Goal: Book appointment/travel/reservation

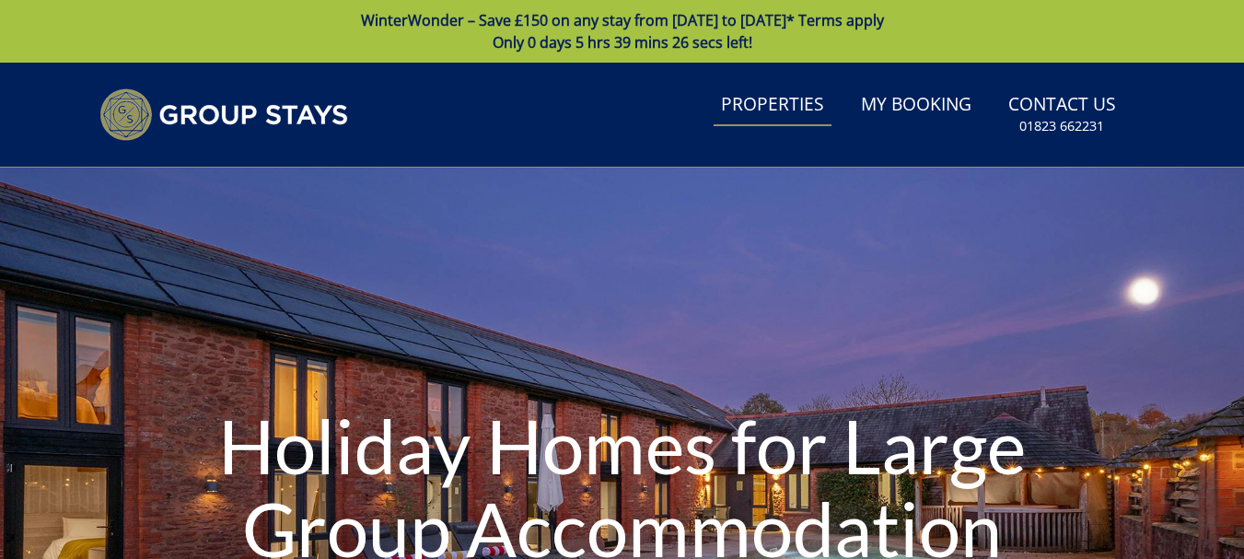
click at [778, 102] on link "Properties" at bounding box center [773, 105] width 118 height 41
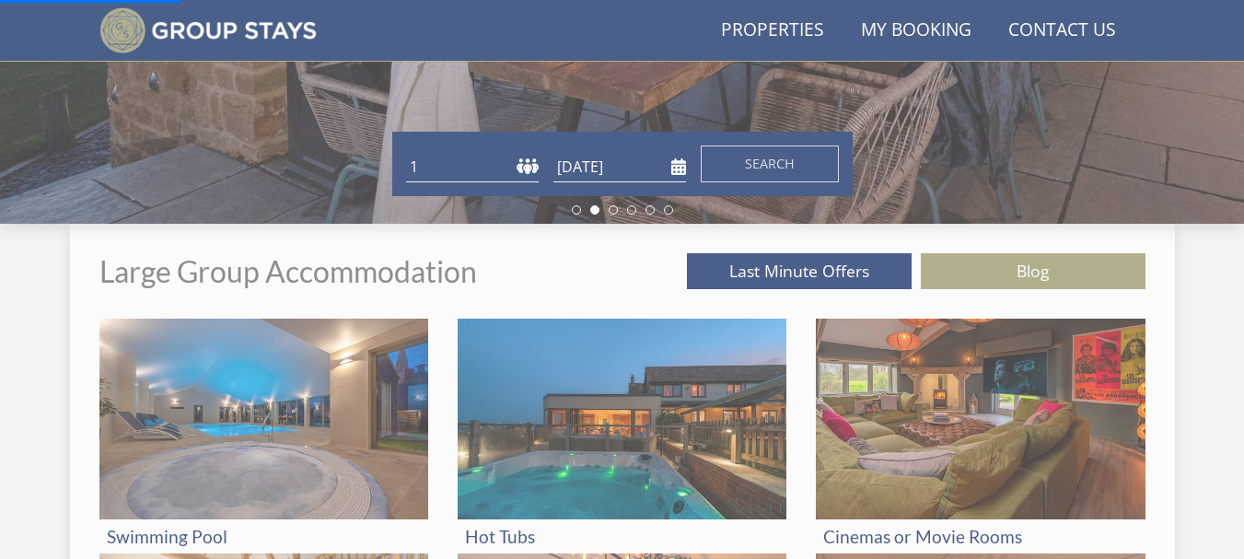
scroll to position [565, 0]
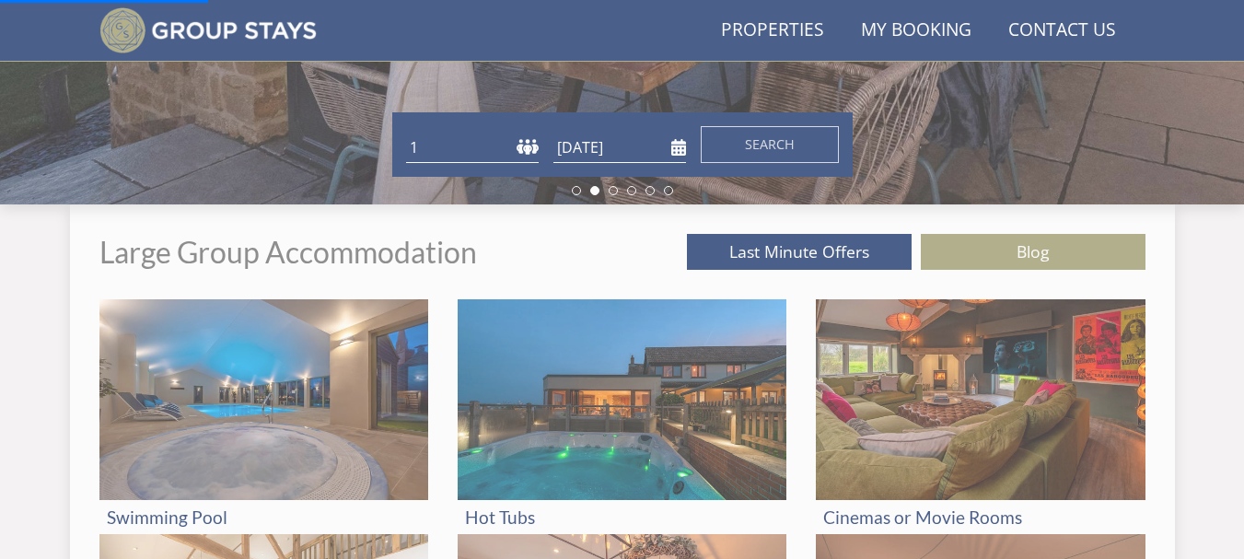
click at [521, 146] on select "1 2 3 4 5 6 7 8 9 10 11 12 13 14 15 16 17 18 19 20 21 22 23 24 25 26 27 28 29 3…" at bounding box center [472, 148] width 133 height 30
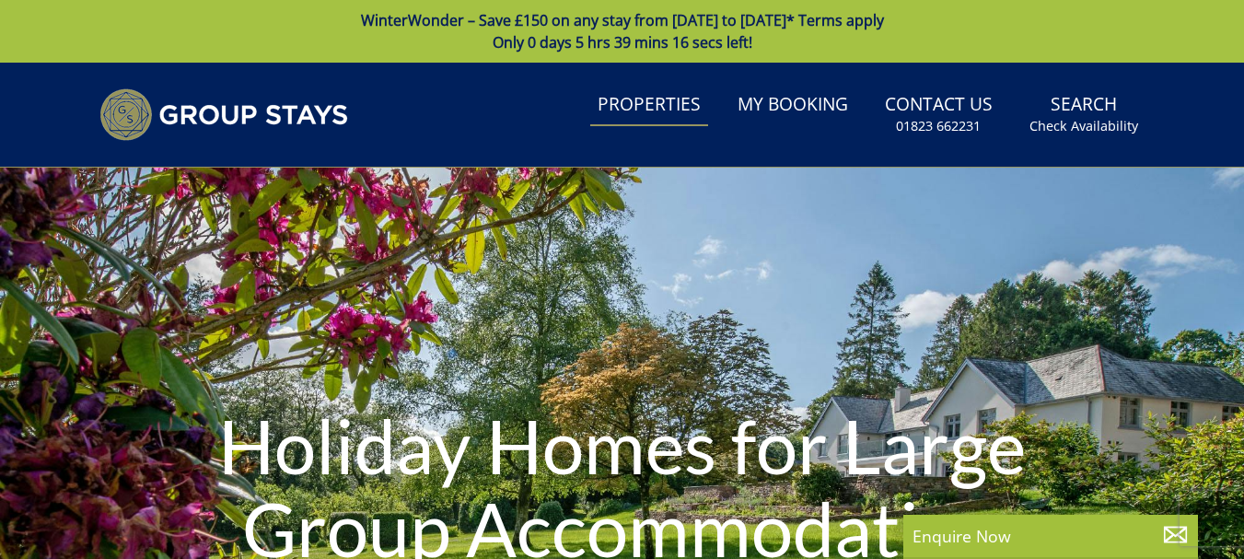
click at [640, 109] on link "Properties" at bounding box center [649, 105] width 118 height 41
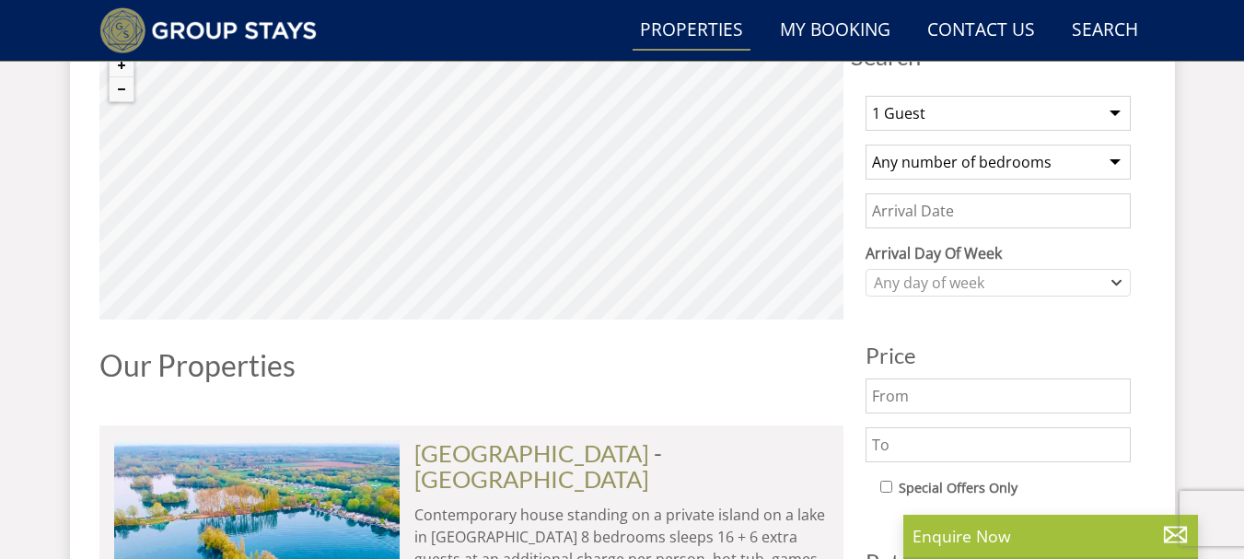
scroll to position [756, 0]
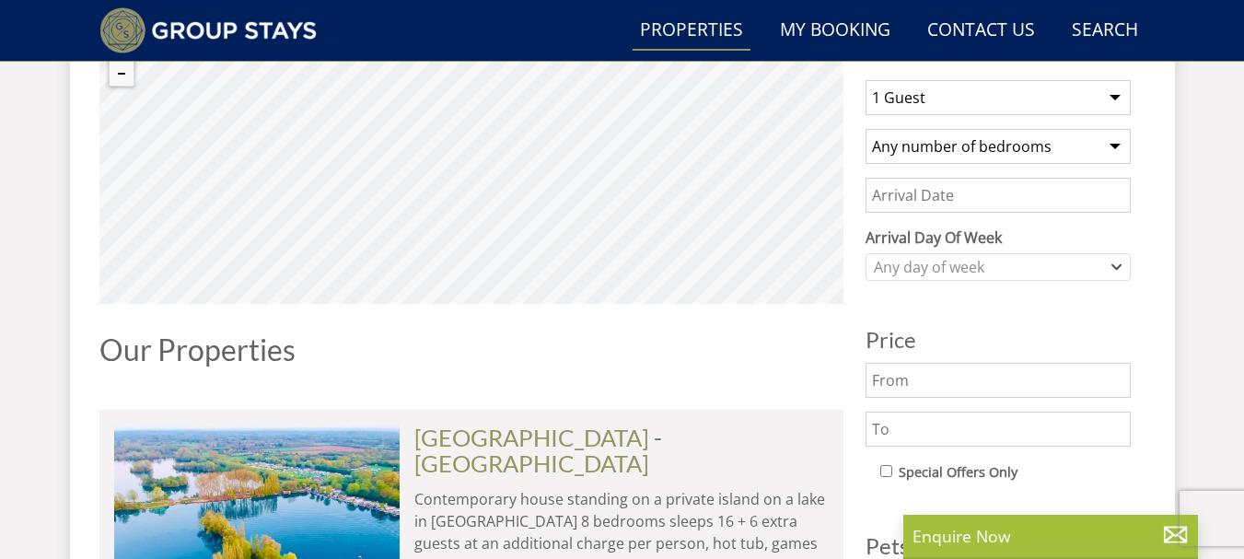
click at [1110, 102] on select "1 Guest 2 Guests 3 Guests 4 Guests 5 Guests 6 Guests 7 Guests 8 Guests 9 Guests…" at bounding box center [998, 97] width 265 height 35
select select "22"
click at [866, 80] on select "1 Guest 2 Guests 3 Guests 4 Guests 5 Guests 6 Guests 7 Guests 8 Guests 9 Guests…" at bounding box center [998, 97] width 265 height 35
click at [1102, 138] on select "Any number of bedrooms 4 Bedrooms 5 Bedrooms 6 Bedrooms 7 Bedrooms 8 Bedrooms 9…" at bounding box center [998, 146] width 265 height 35
select select "11"
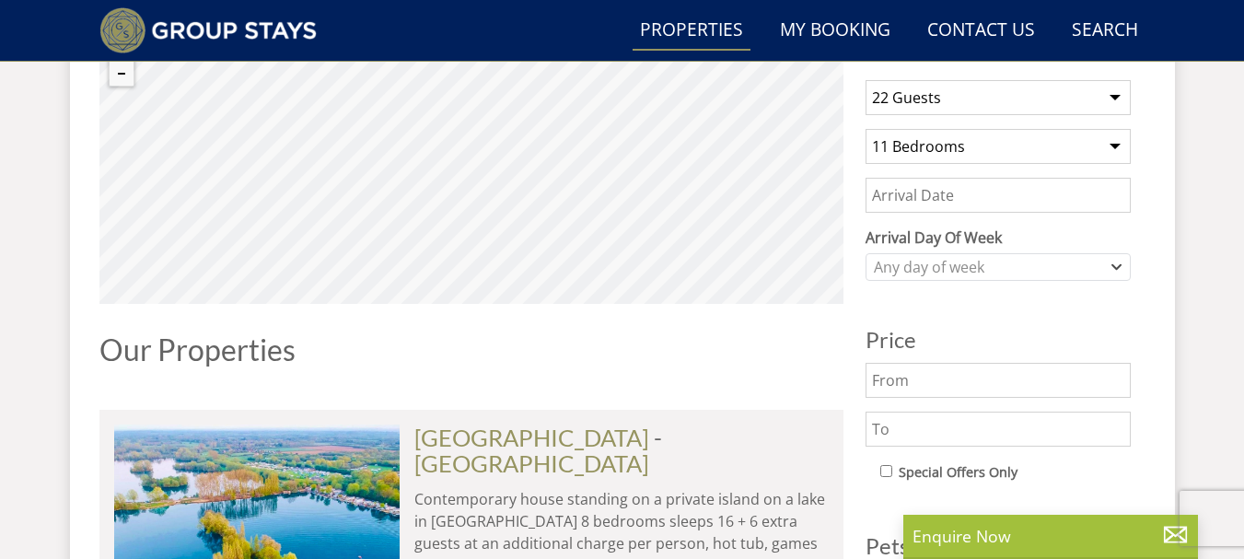
click at [866, 129] on select "Any number of bedrooms 4 Bedrooms 5 Bedrooms 6 Bedrooms 7 Bedrooms 8 Bedrooms 9…" at bounding box center [998, 146] width 265 height 35
click at [1012, 204] on input "Date" at bounding box center [998, 195] width 265 height 35
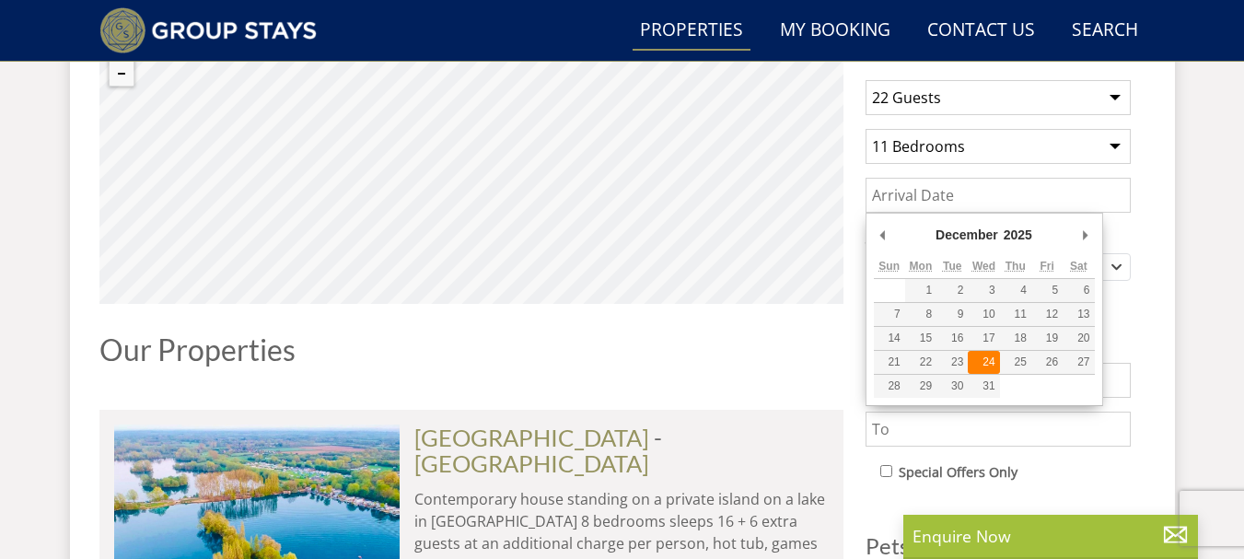
type input "[DATE]"
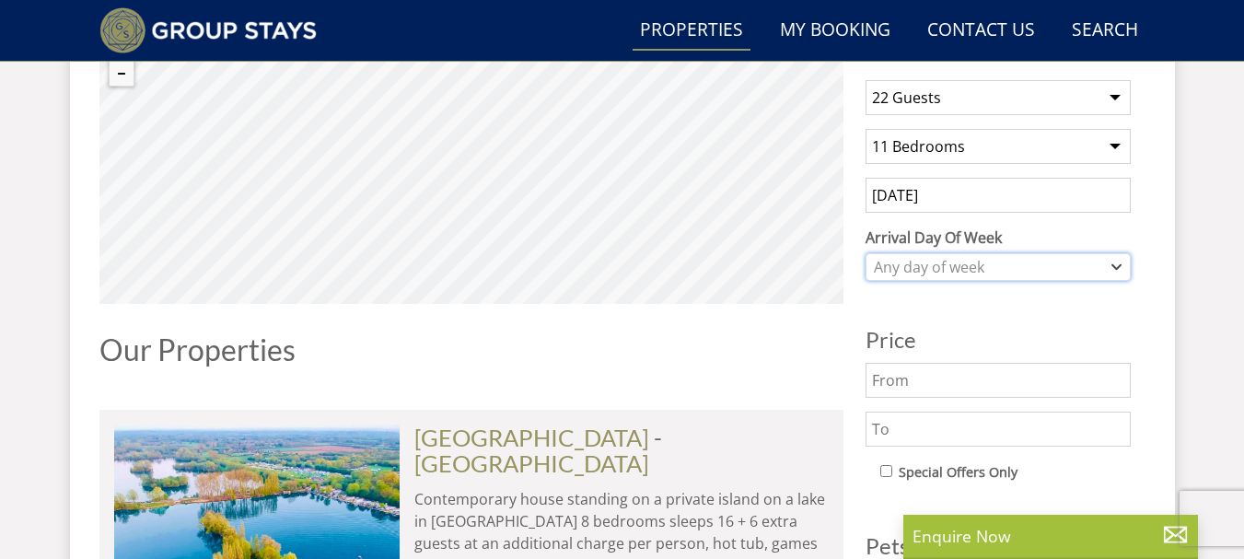
click at [1002, 262] on div "Any day of week" at bounding box center [988, 267] width 239 height 20
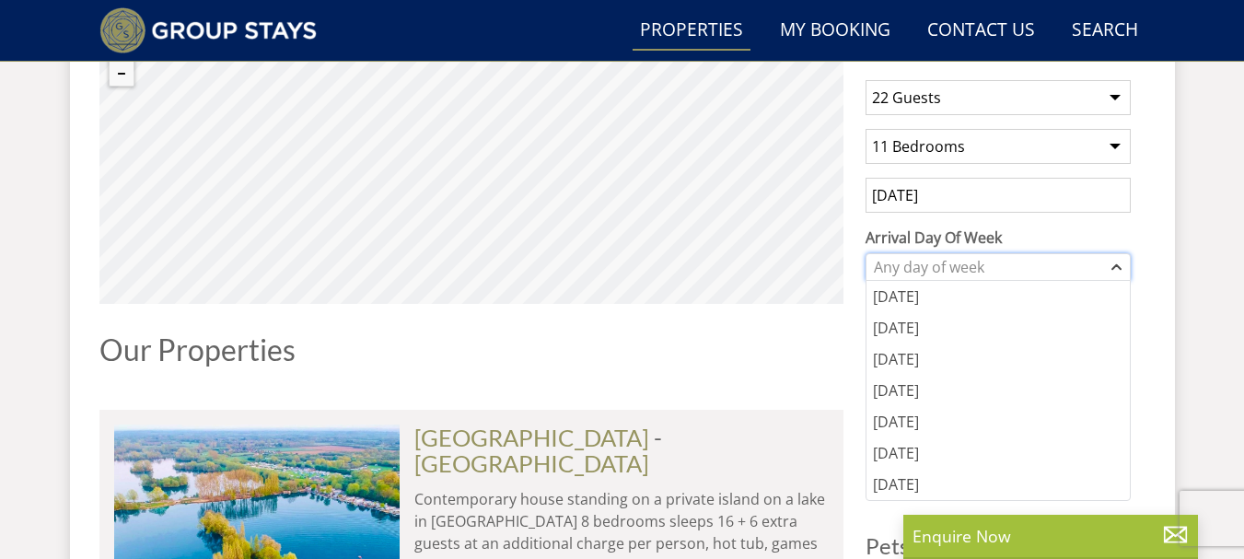
click at [1002, 262] on div "Any day of week" at bounding box center [988, 267] width 239 height 20
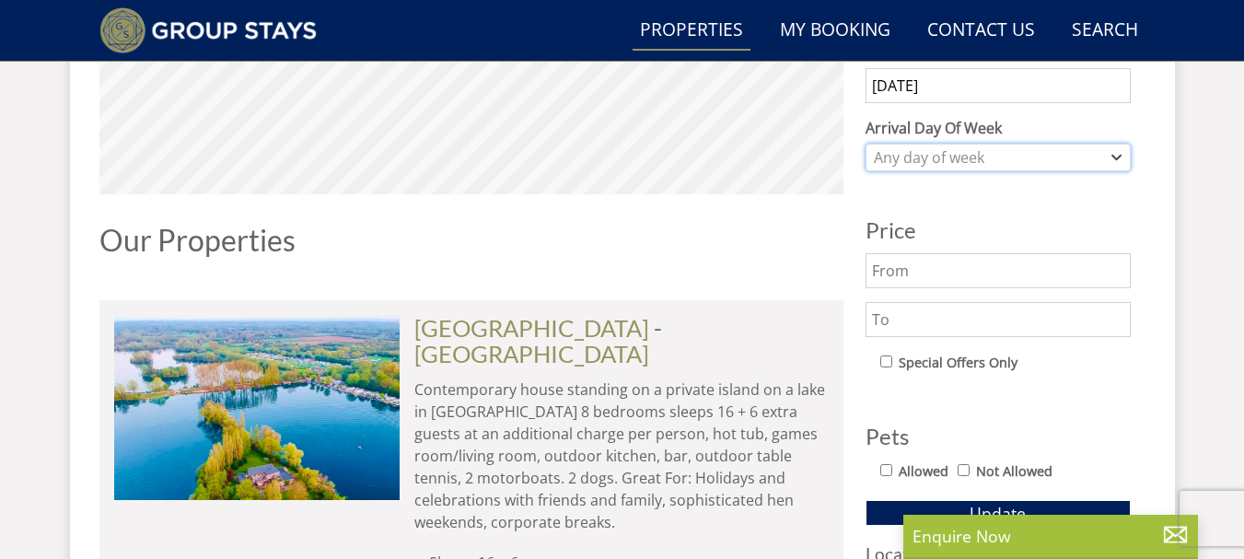
scroll to position [850, 0]
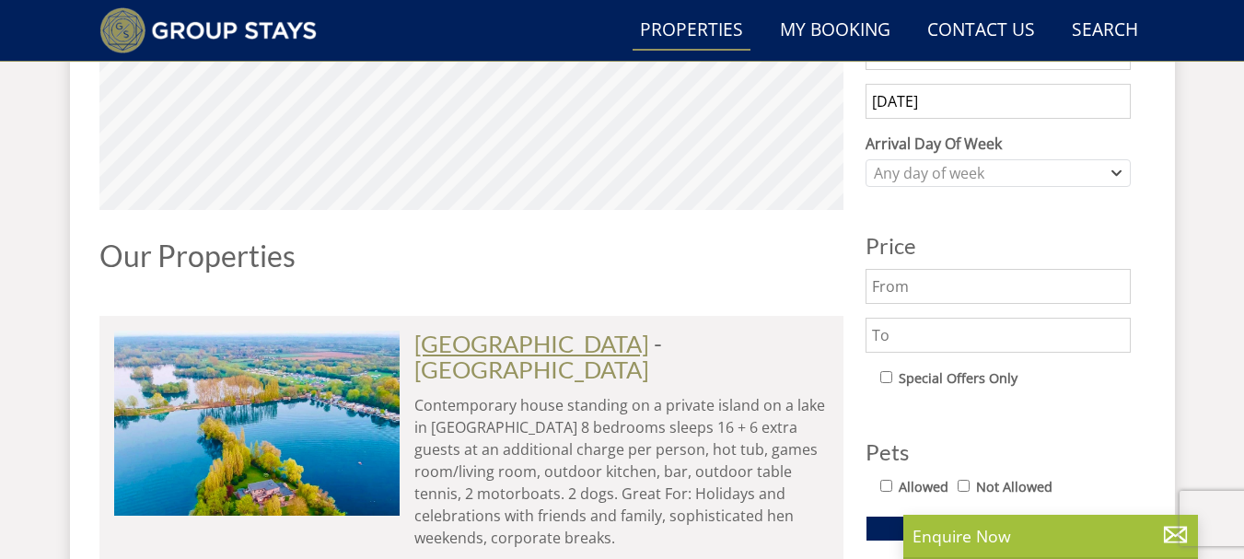
click at [633, 345] on link "[GEOGRAPHIC_DATA]" at bounding box center [531, 344] width 235 height 28
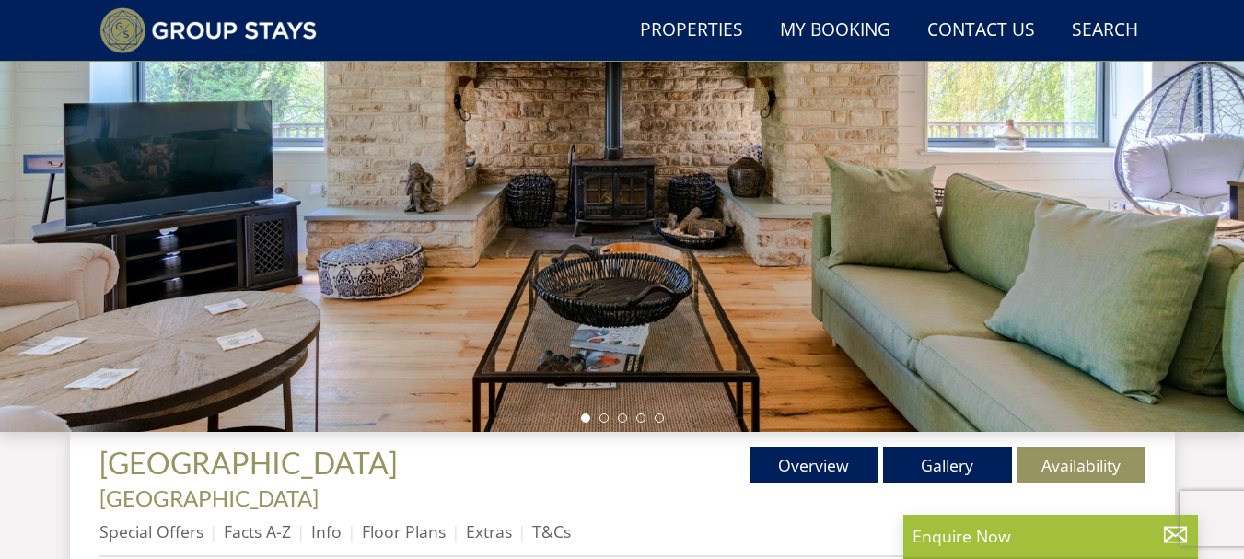
scroll to position [320, 0]
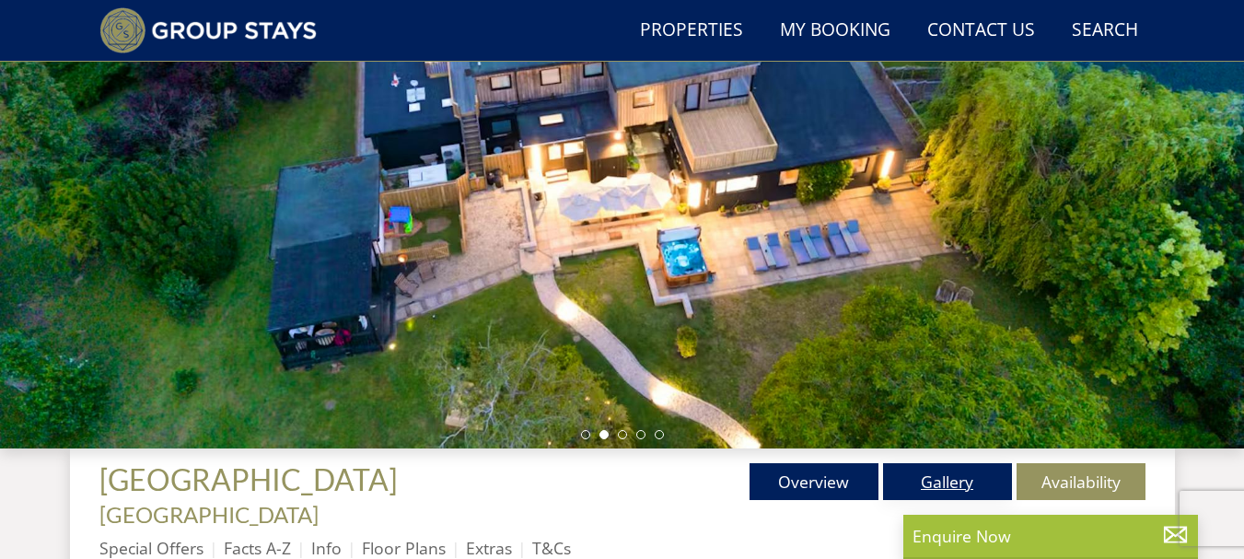
click at [924, 482] on link "Gallery" at bounding box center [947, 481] width 129 height 37
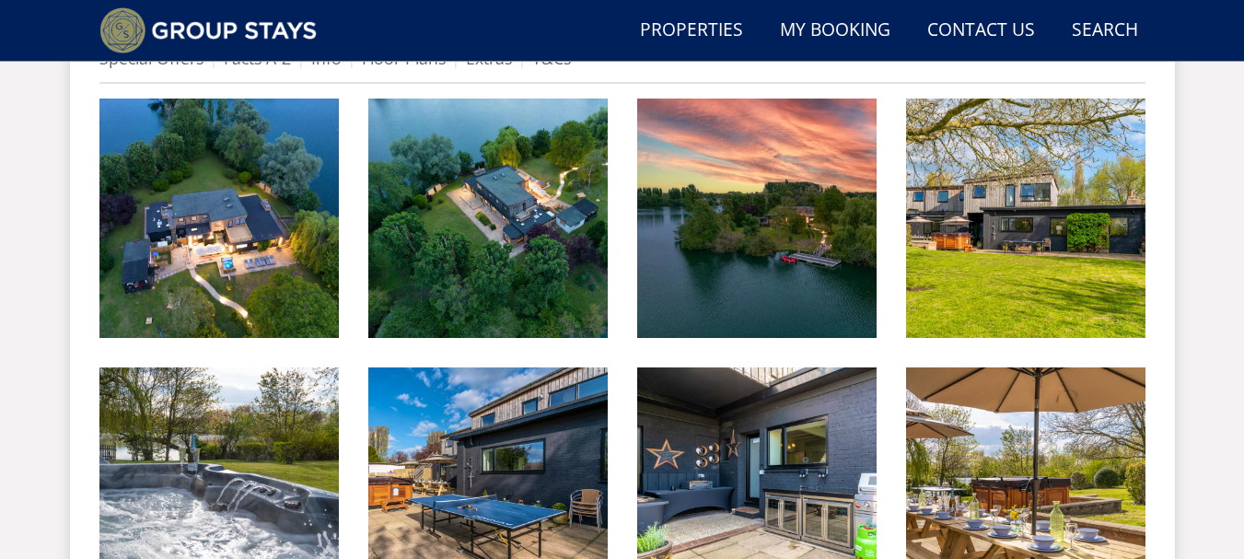
scroll to position [781, 0]
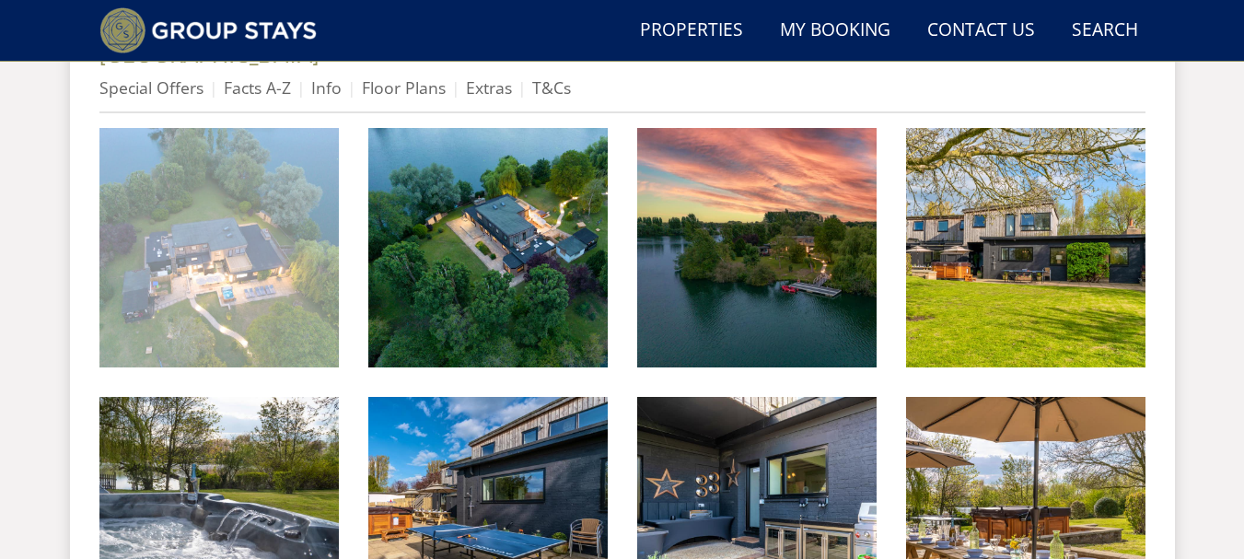
click at [206, 272] on img at bounding box center [218, 247] width 239 height 239
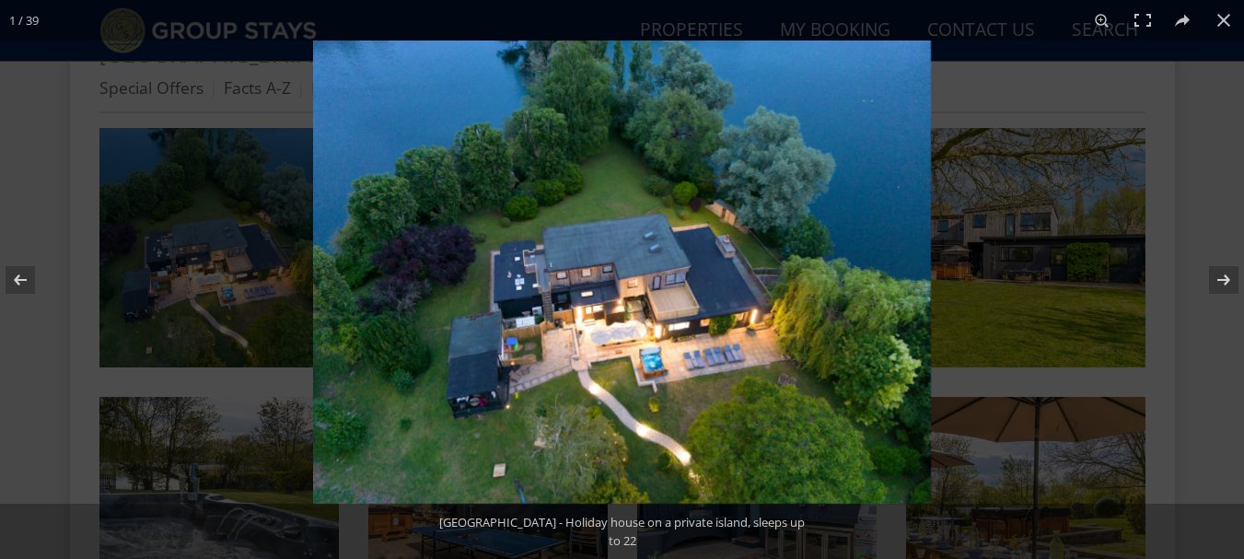
click at [919, 255] on img at bounding box center [622, 272] width 618 height 463
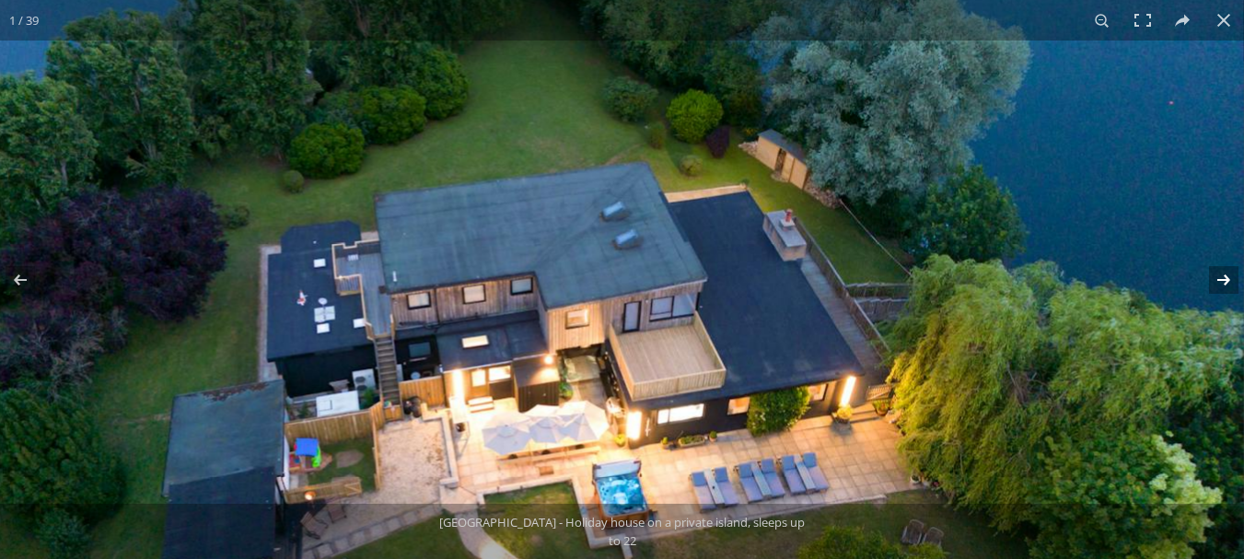
click at [1228, 274] on button at bounding box center [1212, 280] width 64 height 92
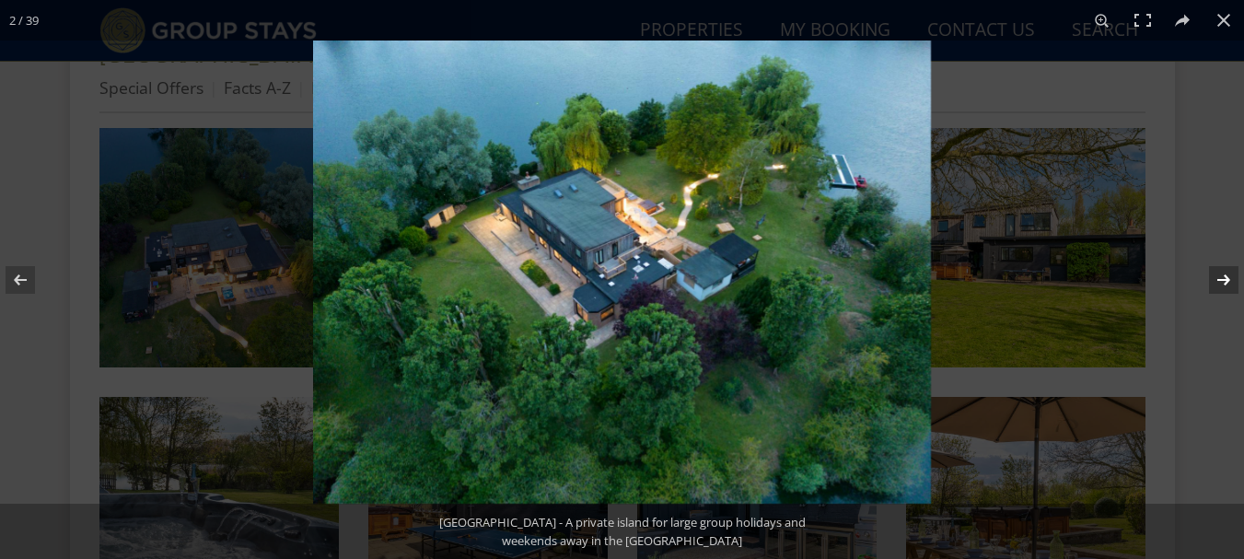
click at [1228, 274] on button at bounding box center [1212, 280] width 64 height 92
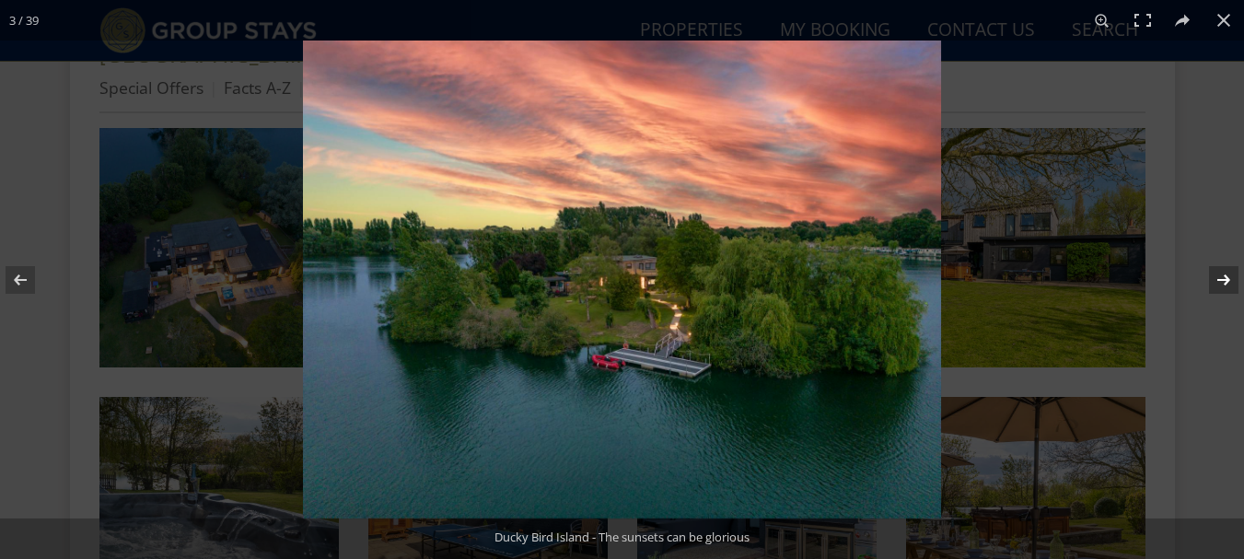
click at [1228, 274] on button at bounding box center [1212, 280] width 64 height 92
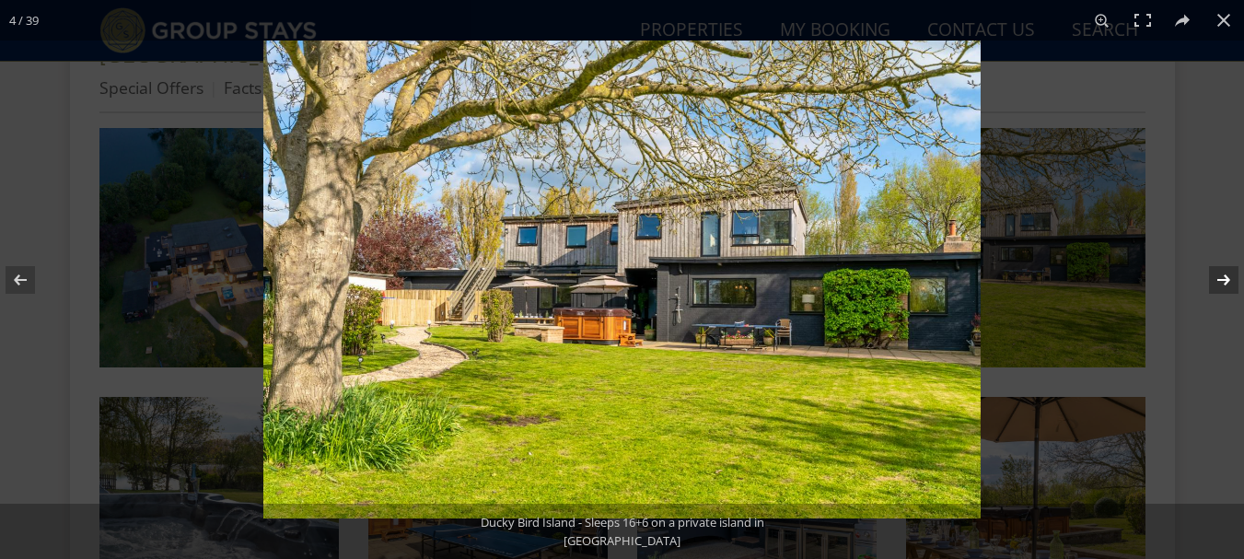
click at [1228, 274] on button at bounding box center [1212, 280] width 64 height 92
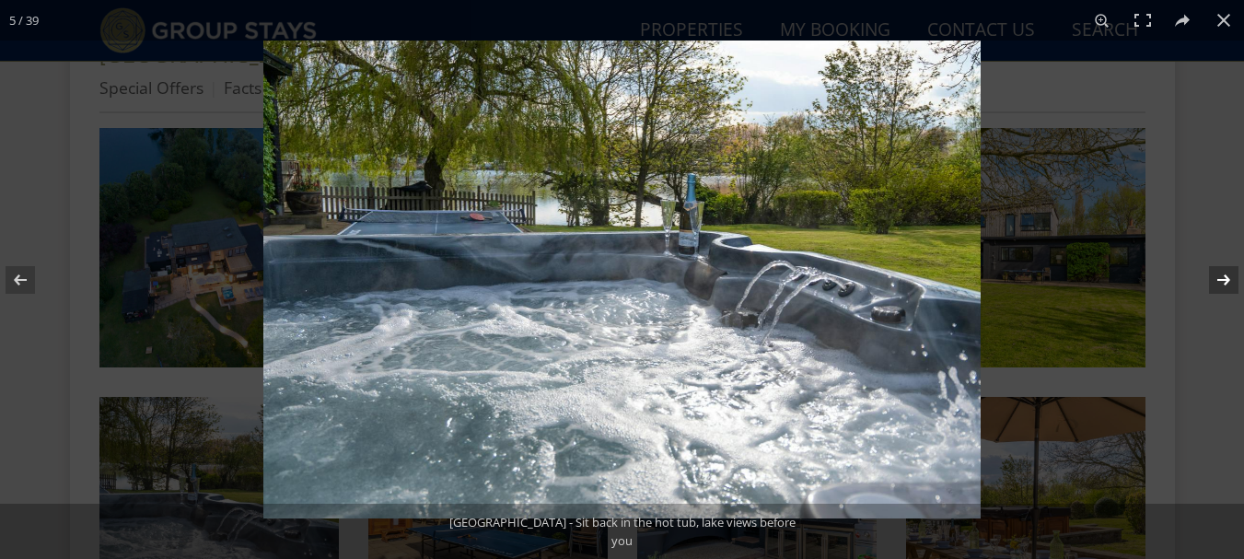
click at [1228, 274] on button at bounding box center [1212, 280] width 64 height 92
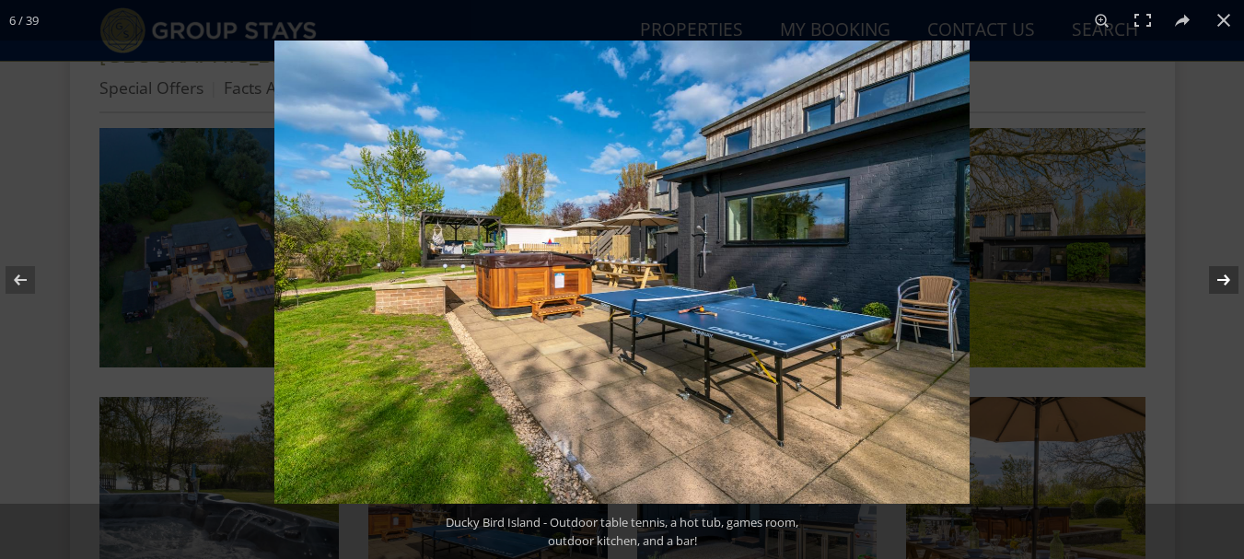
click at [1228, 274] on button at bounding box center [1212, 280] width 64 height 92
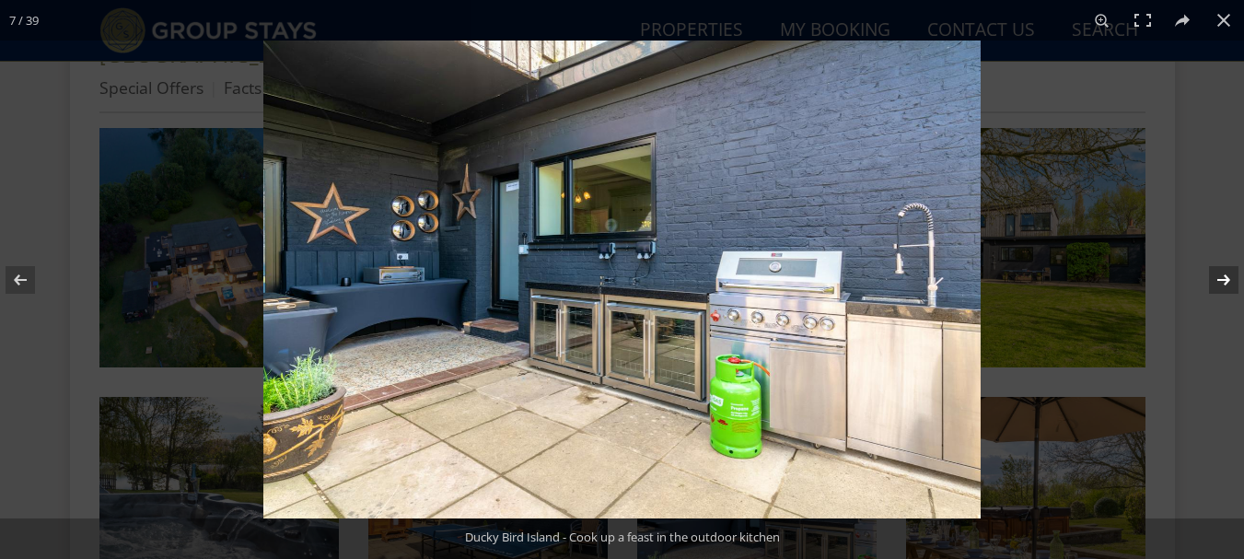
click at [1228, 274] on button at bounding box center [1212, 280] width 64 height 92
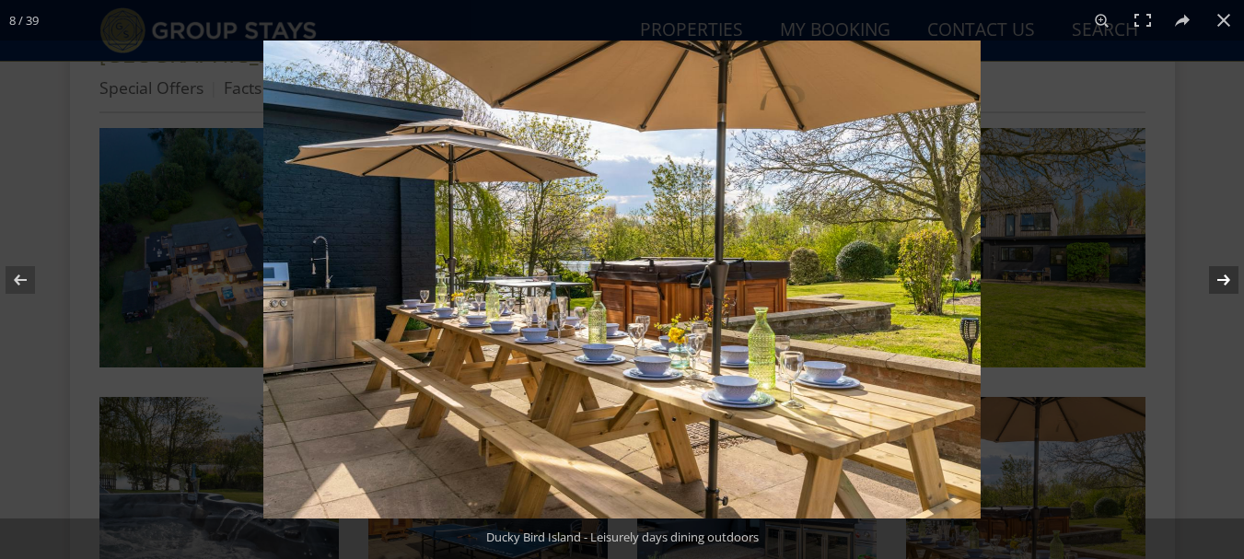
click at [1228, 274] on button at bounding box center [1212, 280] width 64 height 92
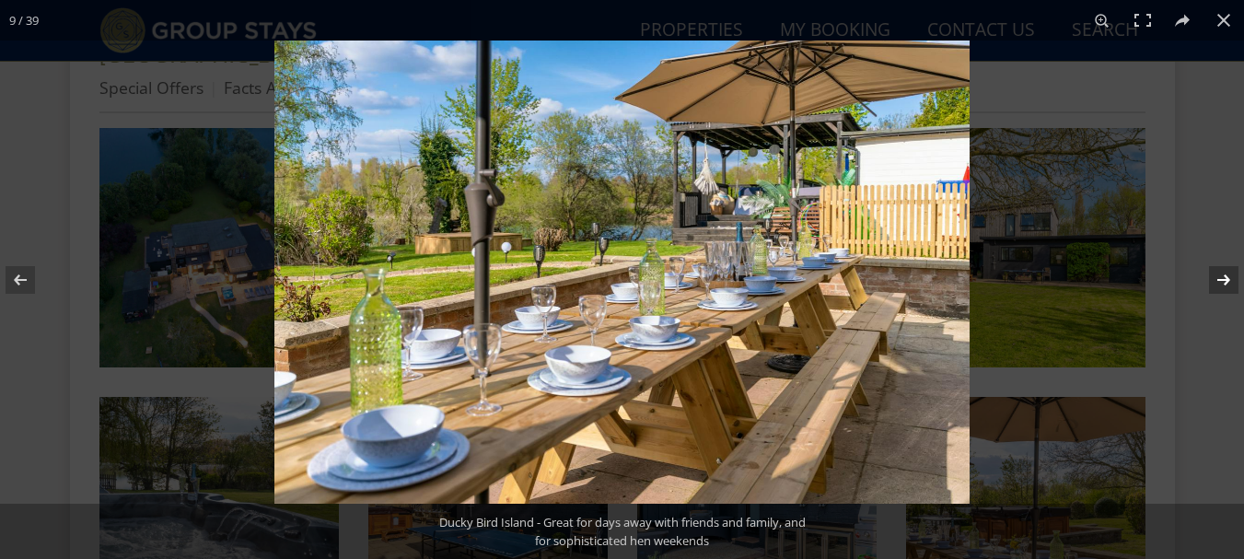
click at [1228, 274] on button at bounding box center [1212, 280] width 64 height 92
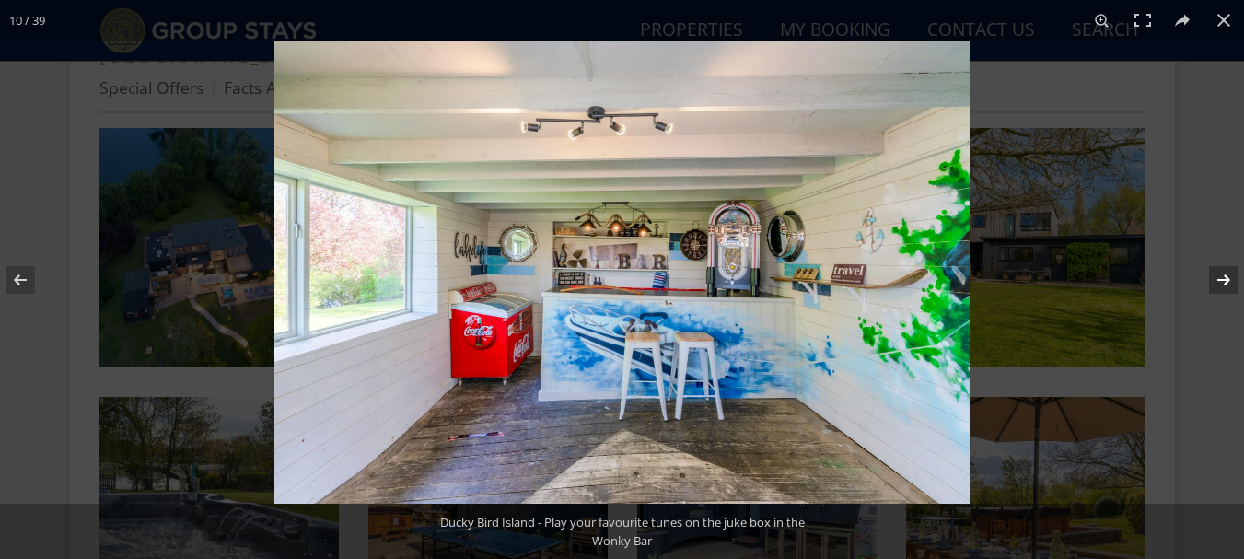
click at [1228, 274] on button at bounding box center [1212, 280] width 64 height 92
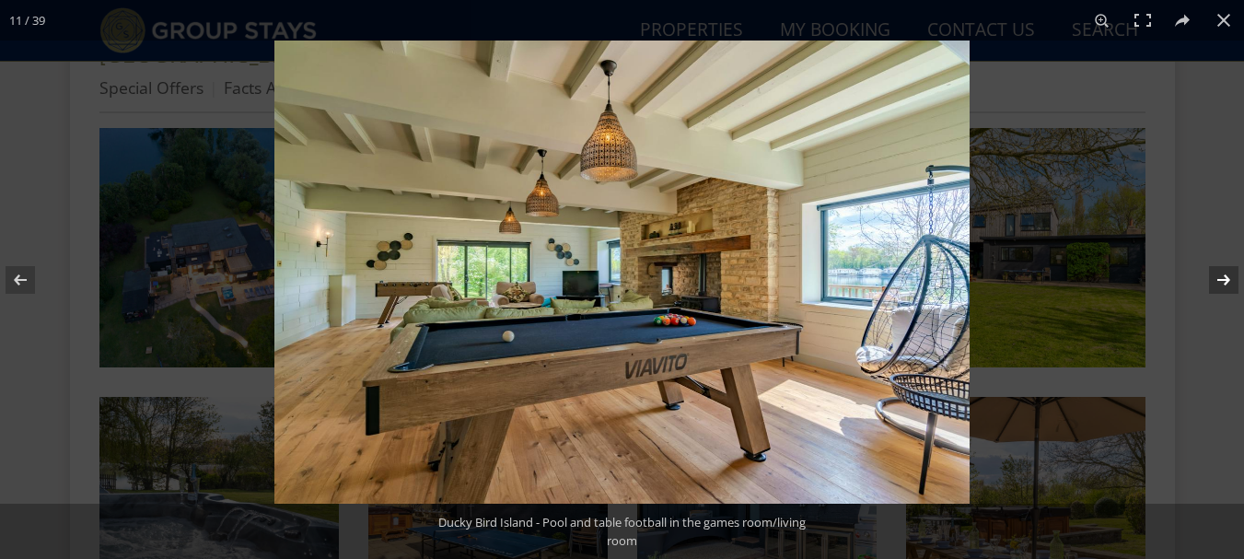
click at [1228, 274] on button at bounding box center [1212, 280] width 64 height 92
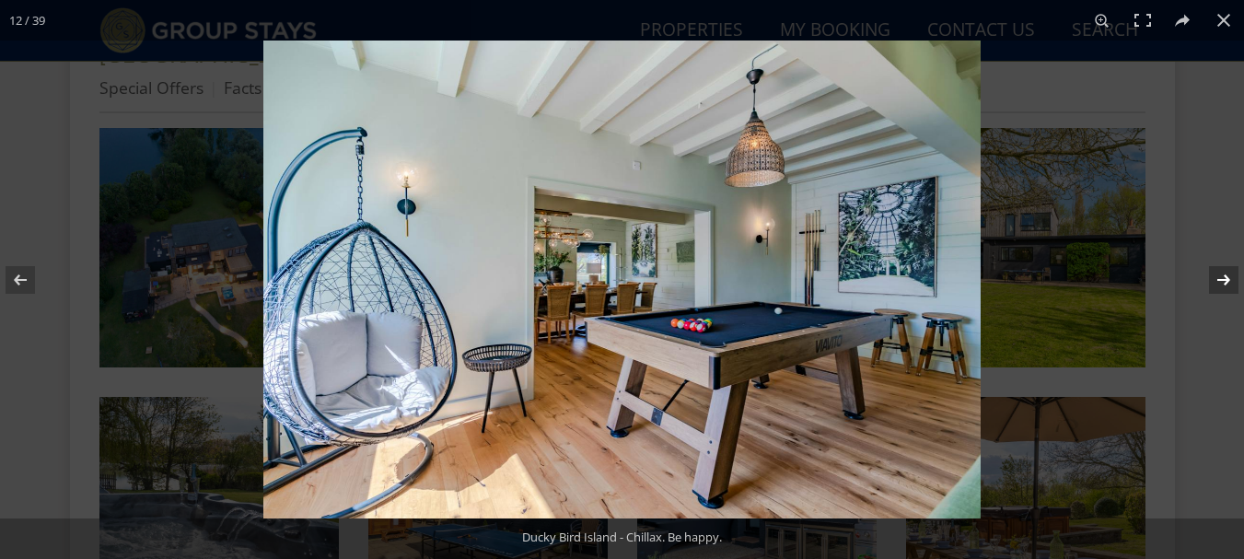
click at [1228, 274] on button at bounding box center [1212, 280] width 64 height 92
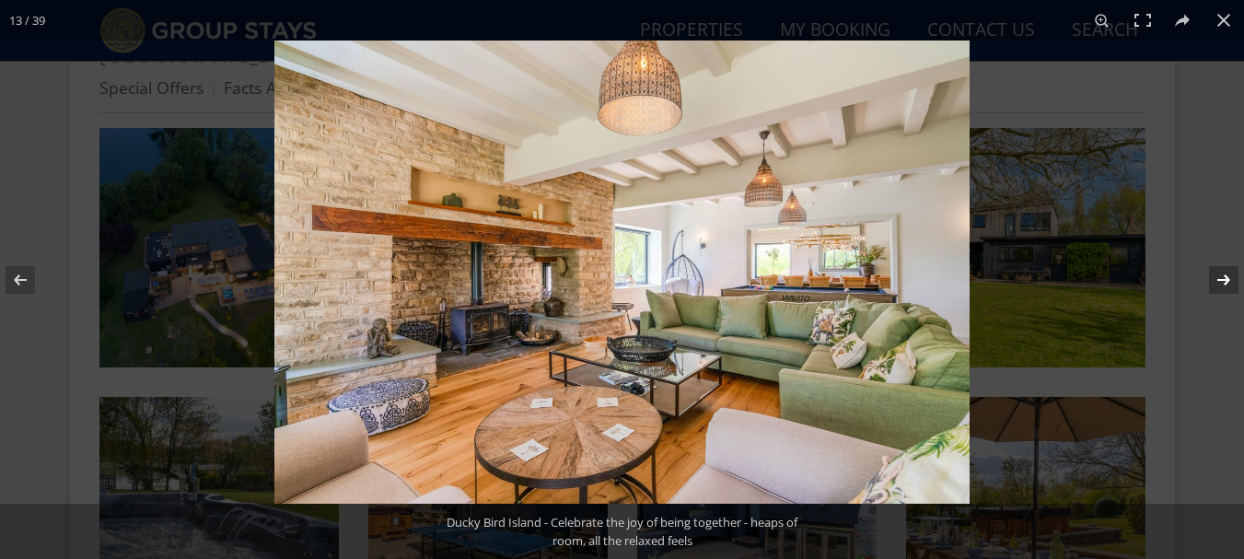
click at [1228, 274] on button at bounding box center [1212, 280] width 64 height 92
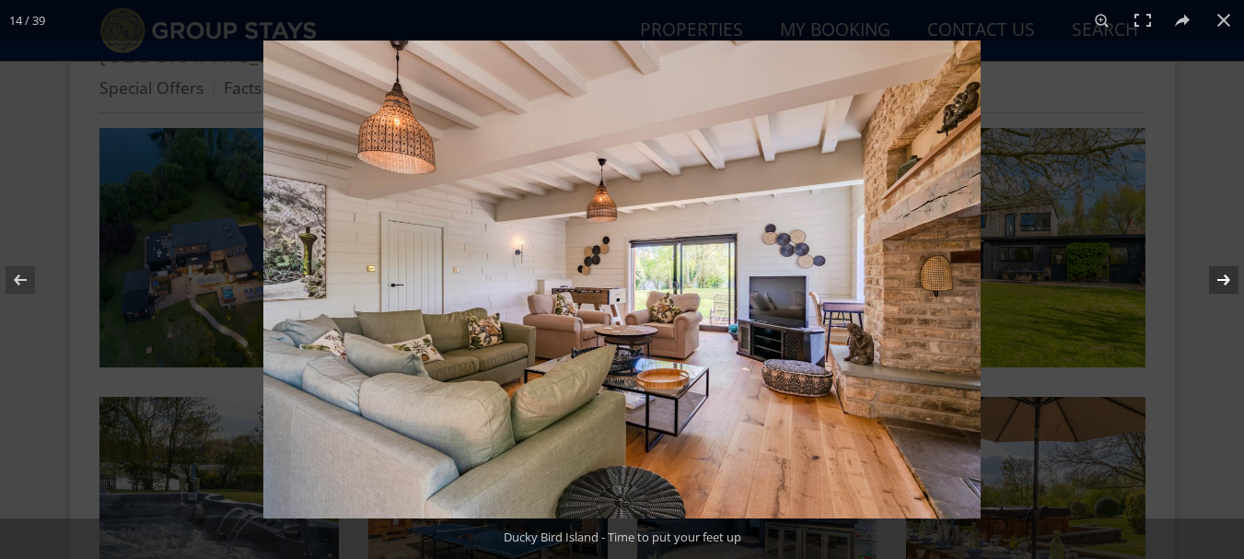
click at [1228, 274] on button at bounding box center [1212, 280] width 64 height 92
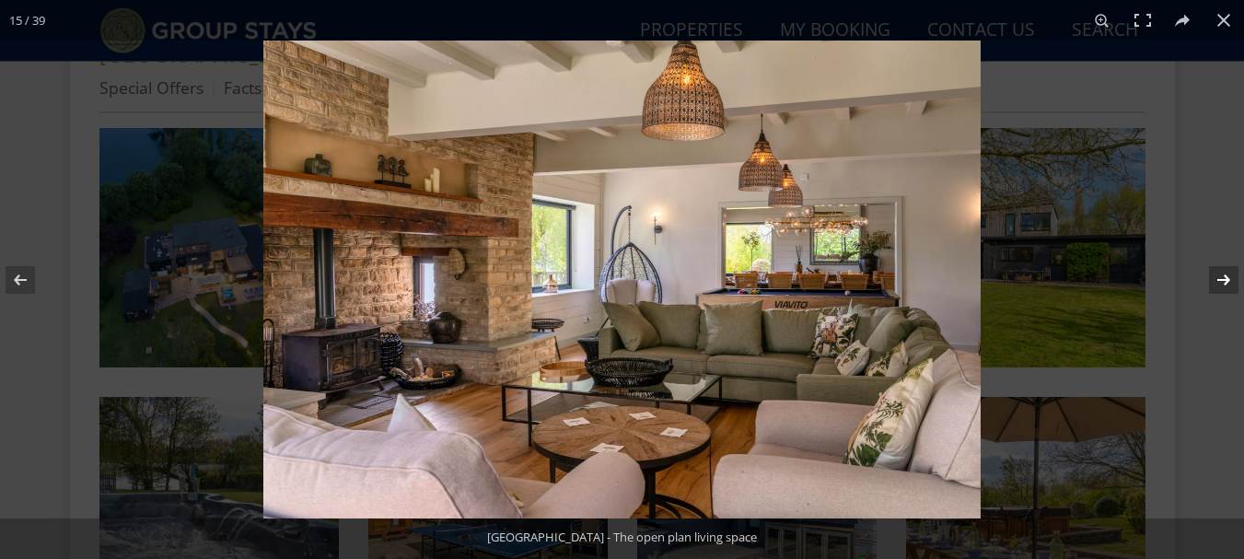
click at [1228, 274] on button at bounding box center [1212, 280] width 64 height 92
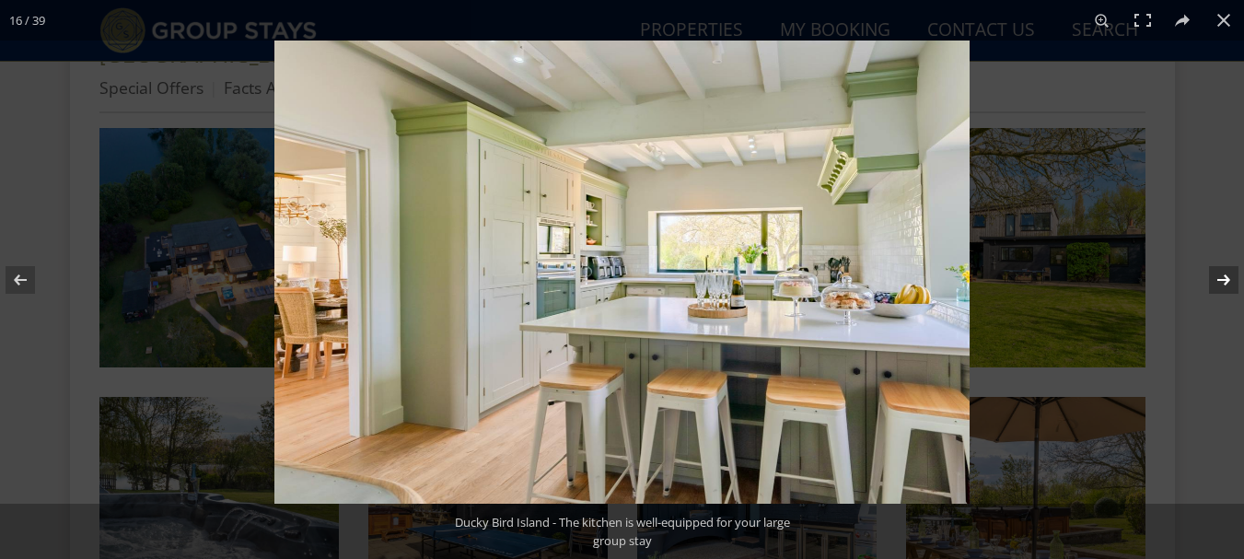
click at [1228, 274] on button at bounding box center [1212, 280] width 64 height 92
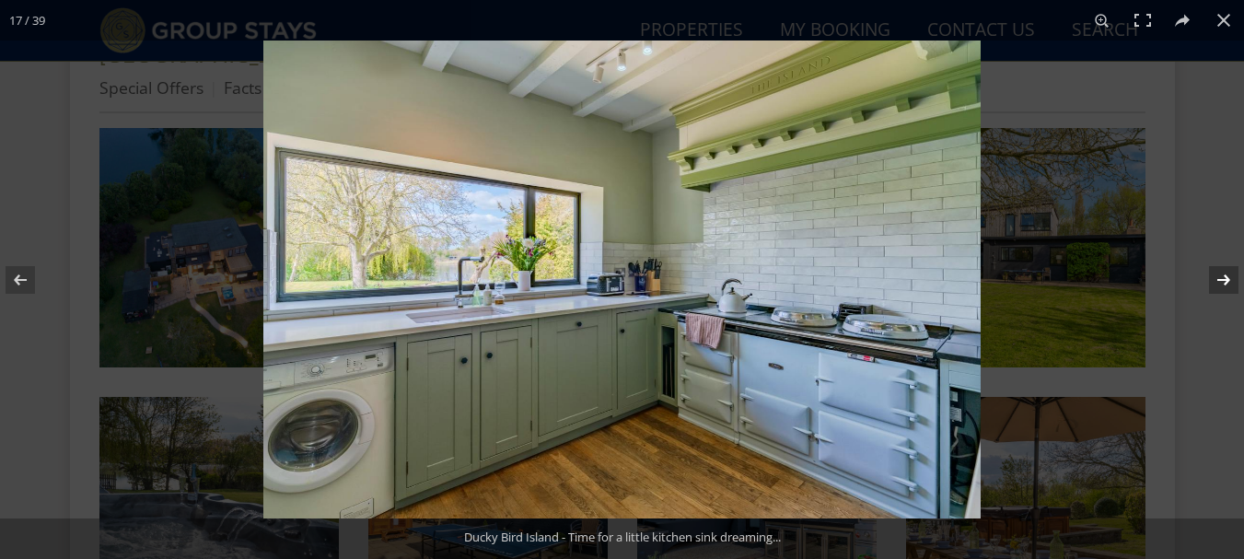
click at [1228, 274] on button at bounding box center [1212, 280] width 64 height 92
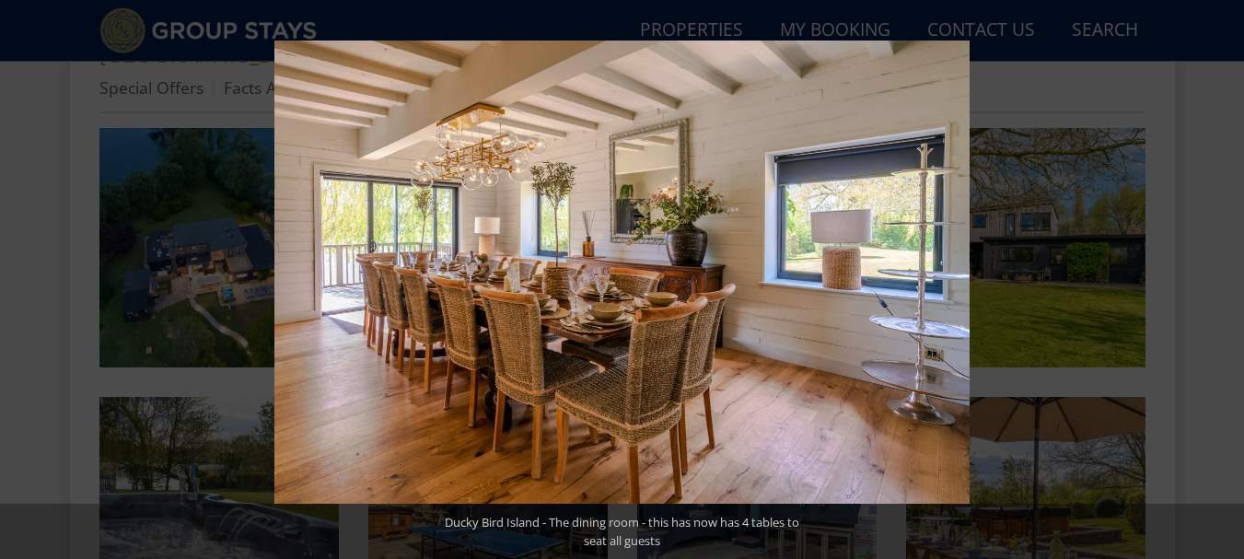
click at [1228, 274] on button at bounding box center [1212, 280] width 64 height 92
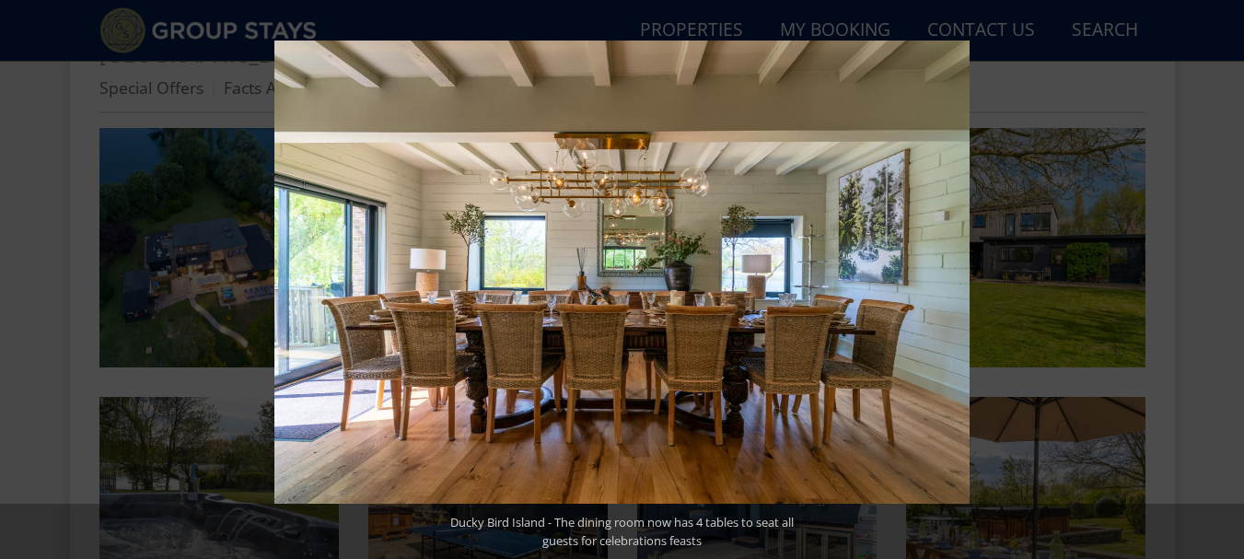
click at [1228, 274] on button at bounding box center [1212, 280] width 64 height 92
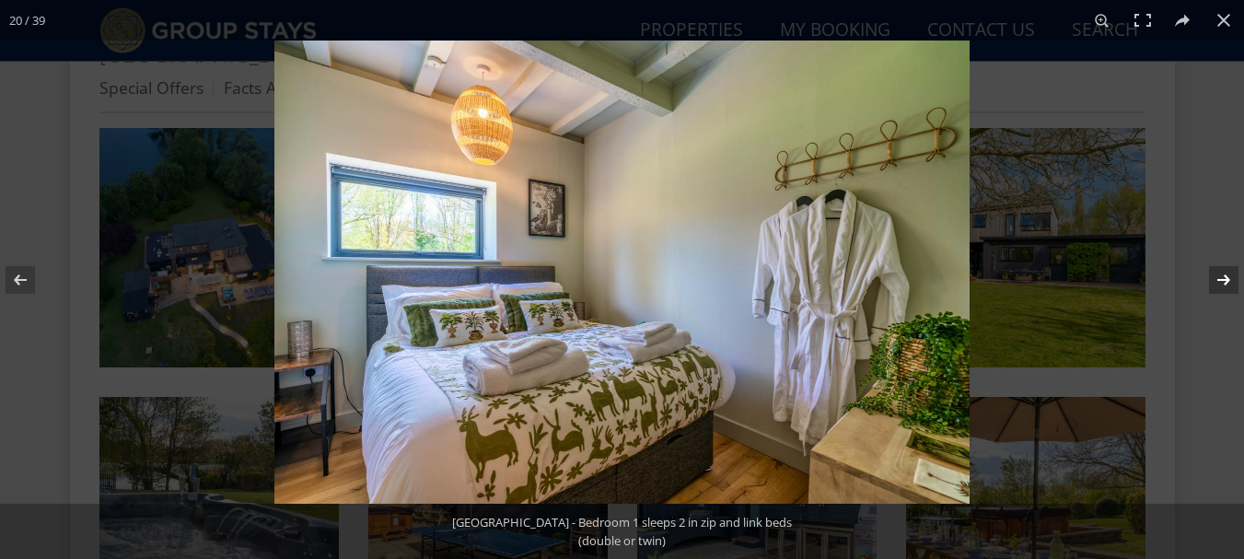
click at [1231, 276] on button at bounding box center [1212, 280] width 64 height 92
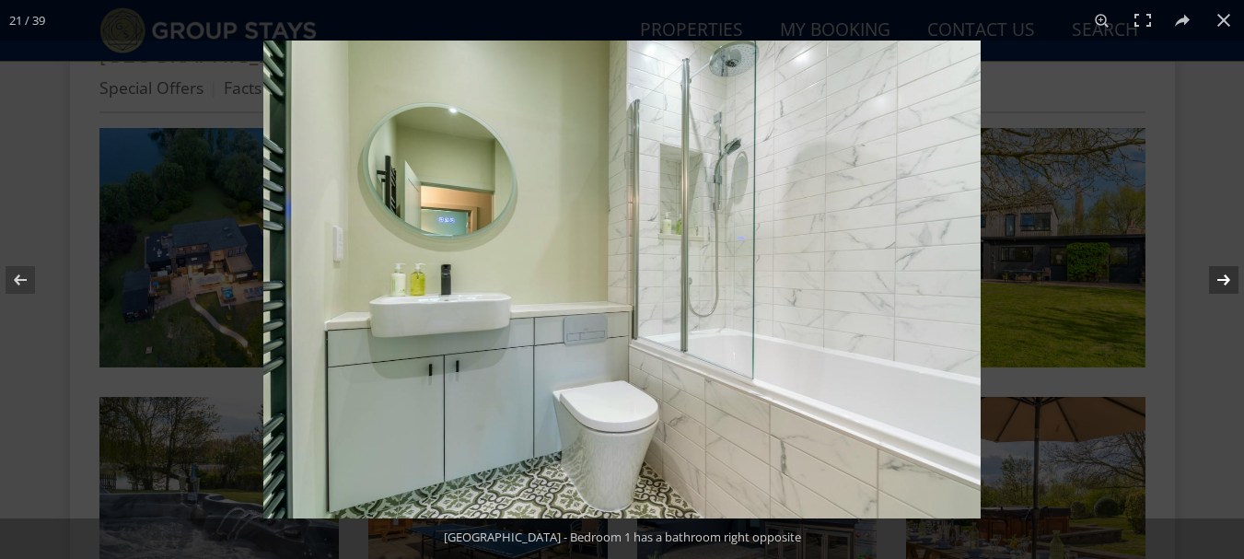
click at [1231, 276] on button at bounding box center [1212, 280] width 64 height 92
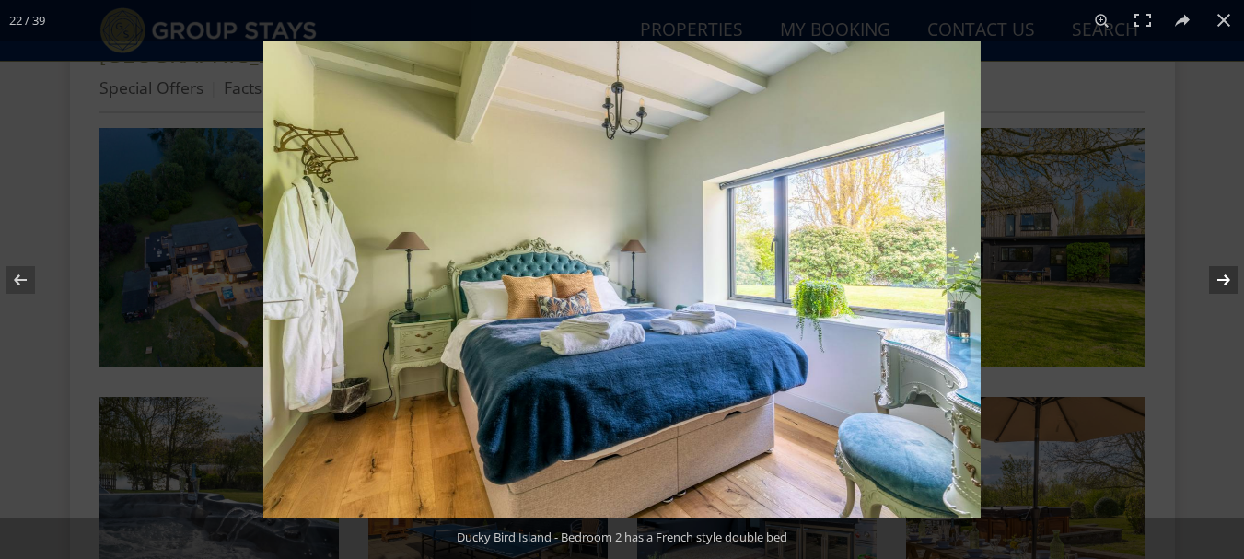
click at [1231, 276] on button at bounding box center [1212, 280] width 64 height 92
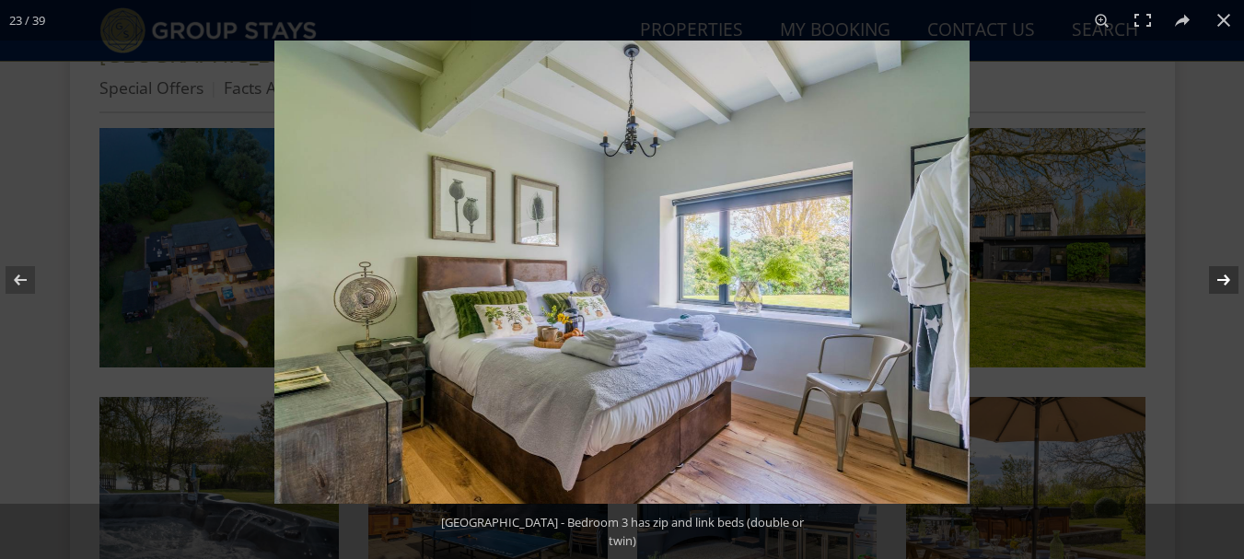
click at [1231, 276] on button at bounding box center [1212, 280] width 64 height 92
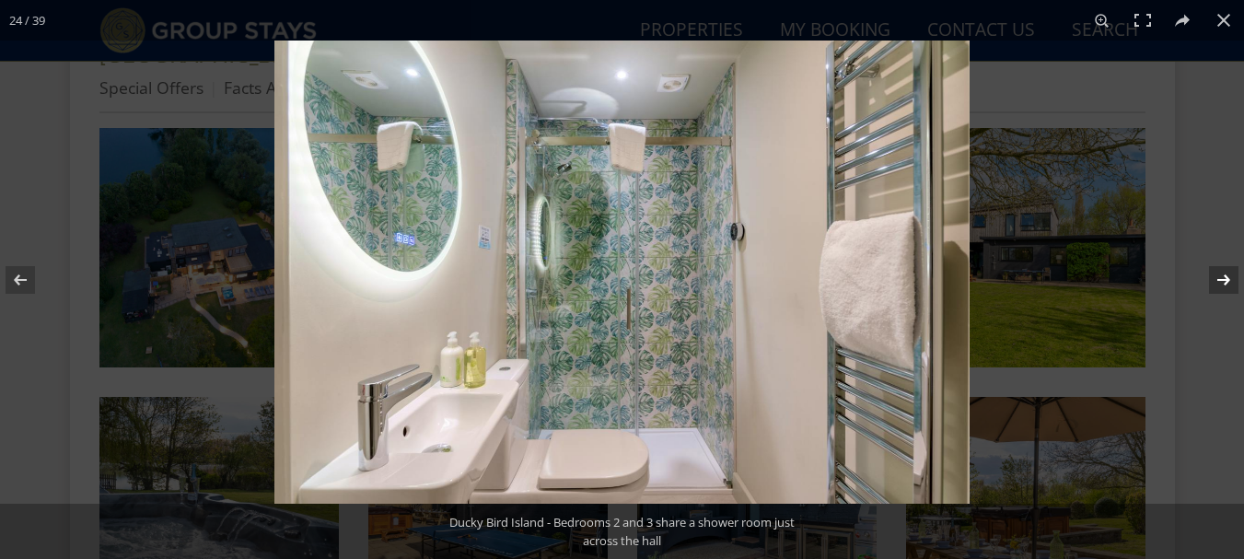
click at [1231, 276] on button at bounding box center [1212, 280] width 64 height 92
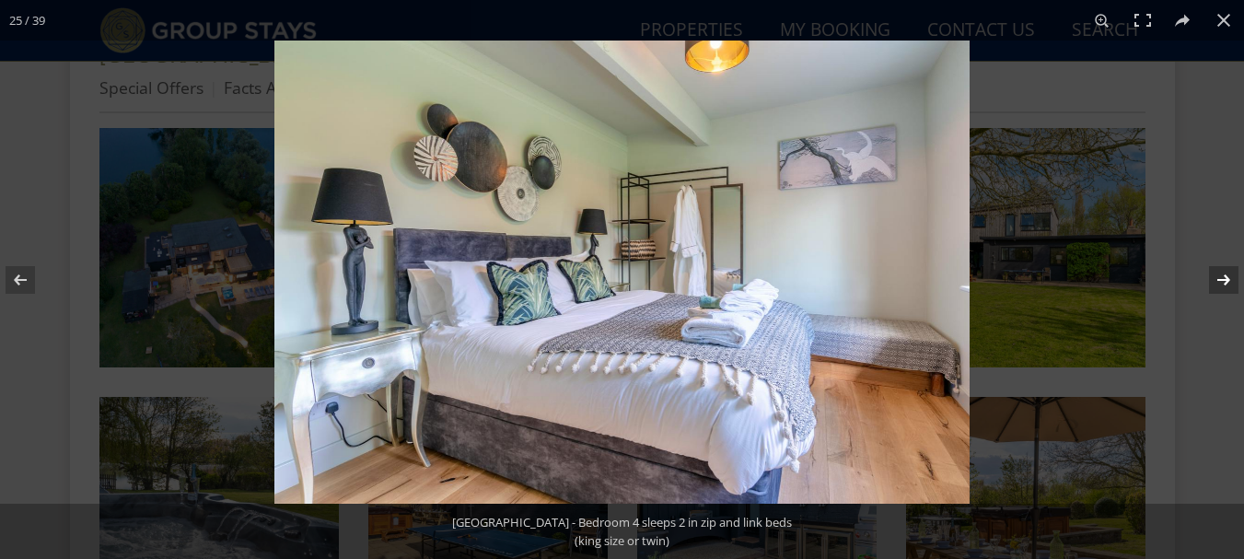
click at [1231, 276] on button at bounding box center [1212, 280] width 64 height 92
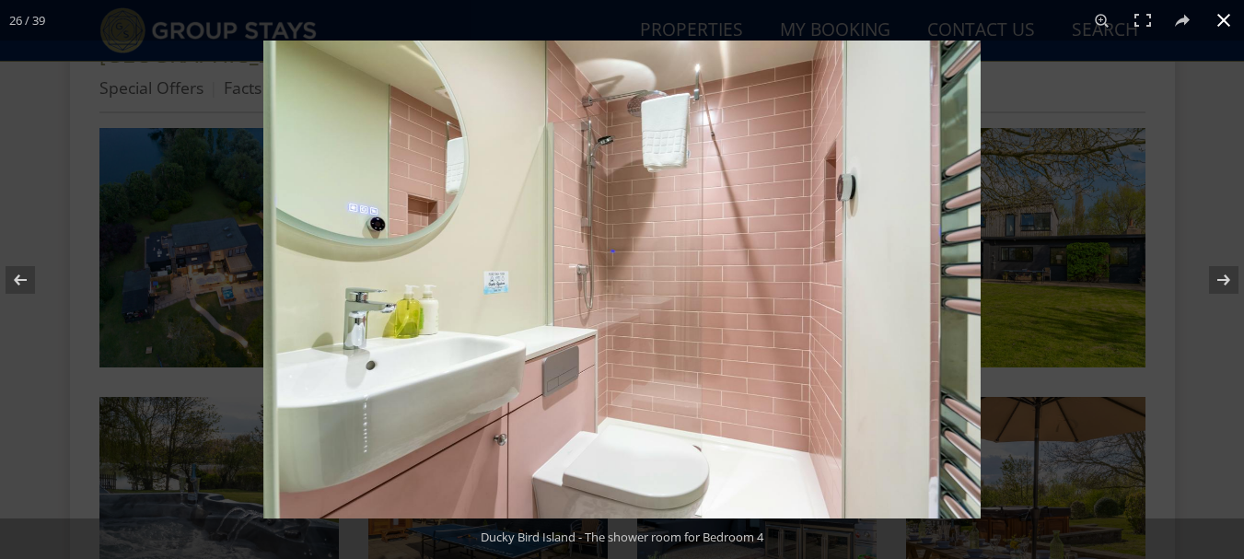
click at [1220, 20] on button at bounding box center [1224, 20] width 41 height 41
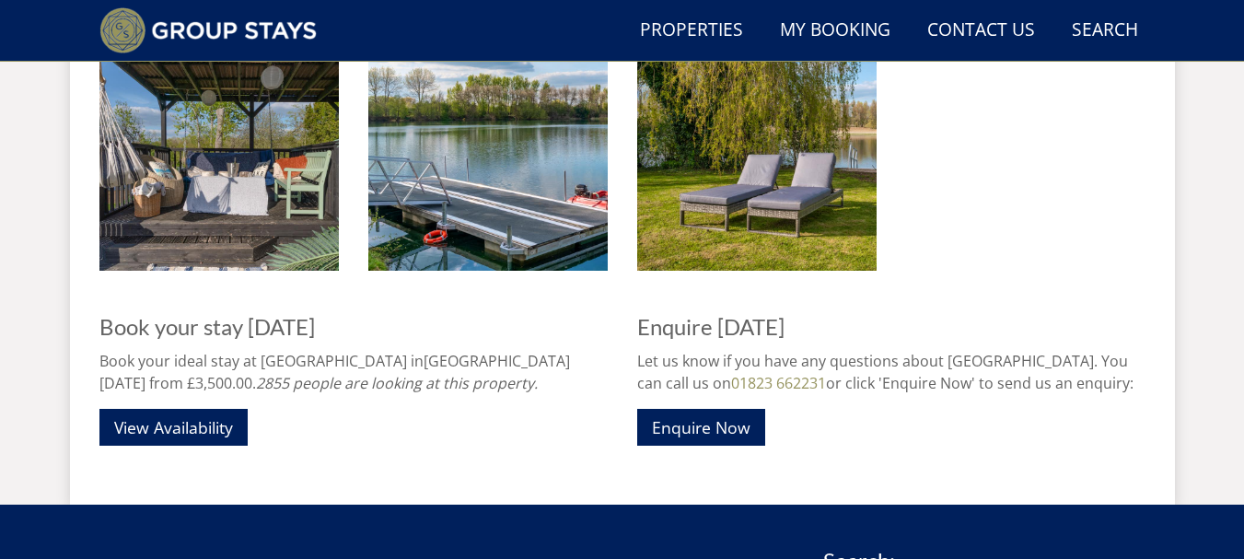
scroll to position [3313, 0]
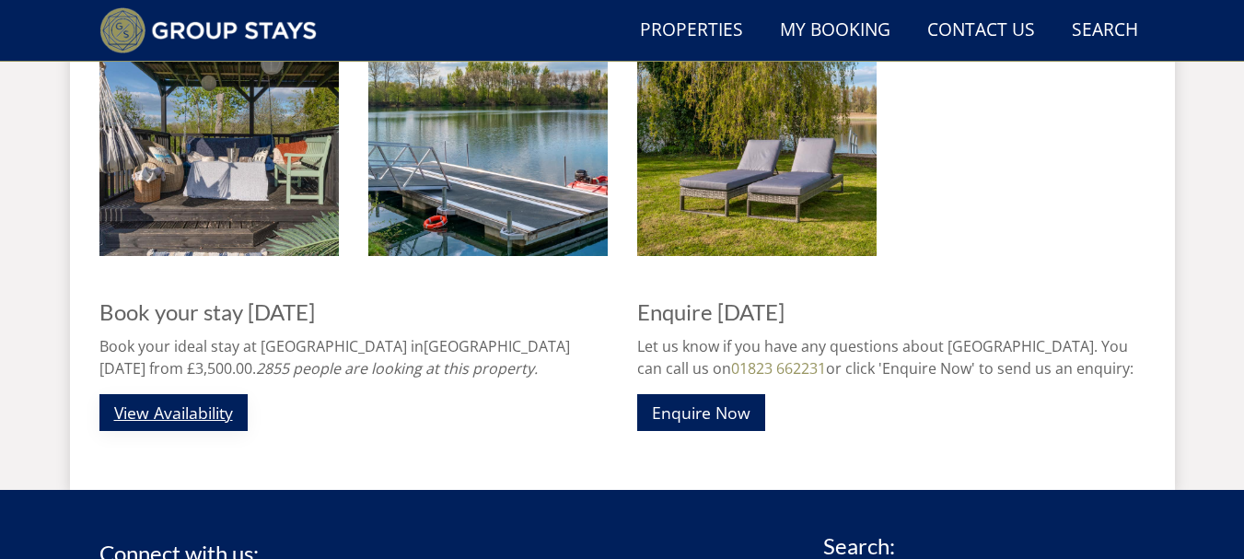
click at [173, 394] on link "View Availability" at bounding box center [173, 412] width 148 height 36
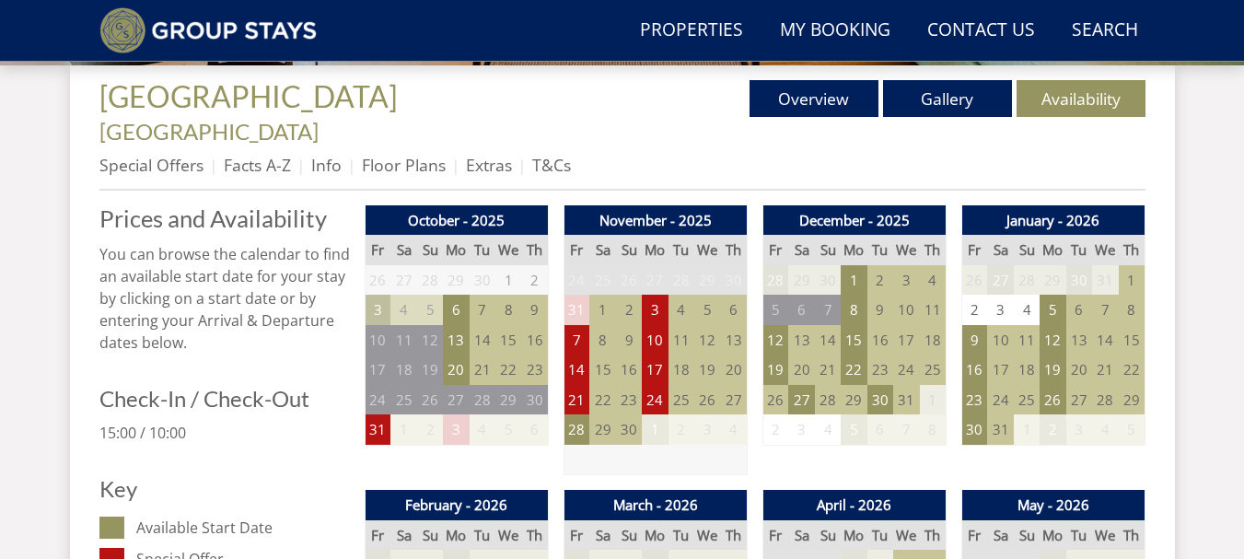
scroll to position [751, 0]
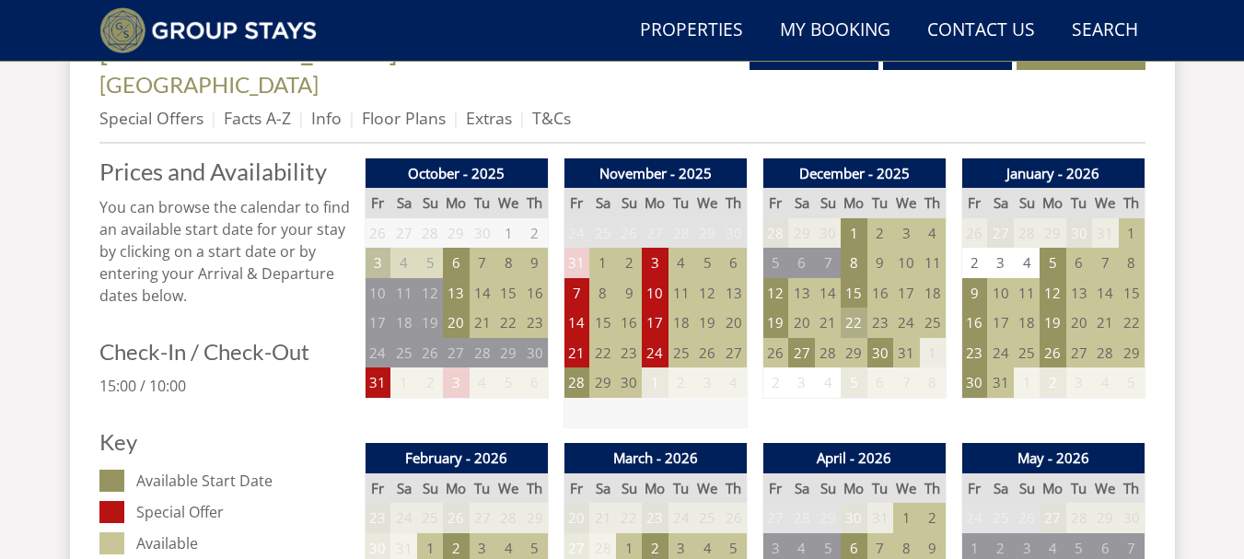
click at [861, 308] on td "22" at bounding box center [854, 323] width 26 height 30
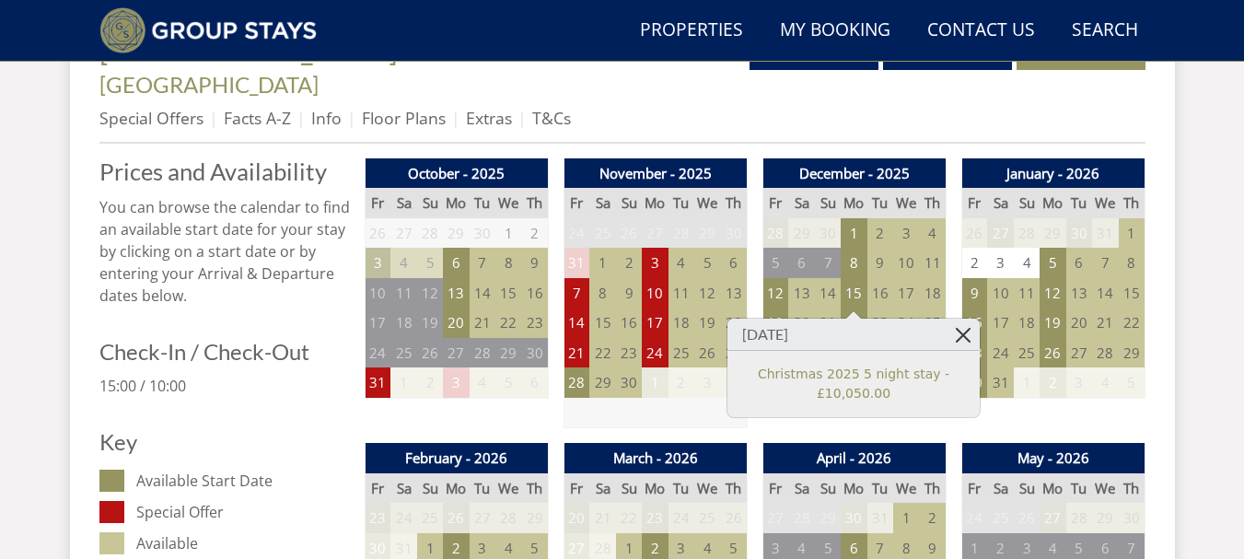
click at [963, 333] on link at bounding box center [964, 335] width 32 height 32
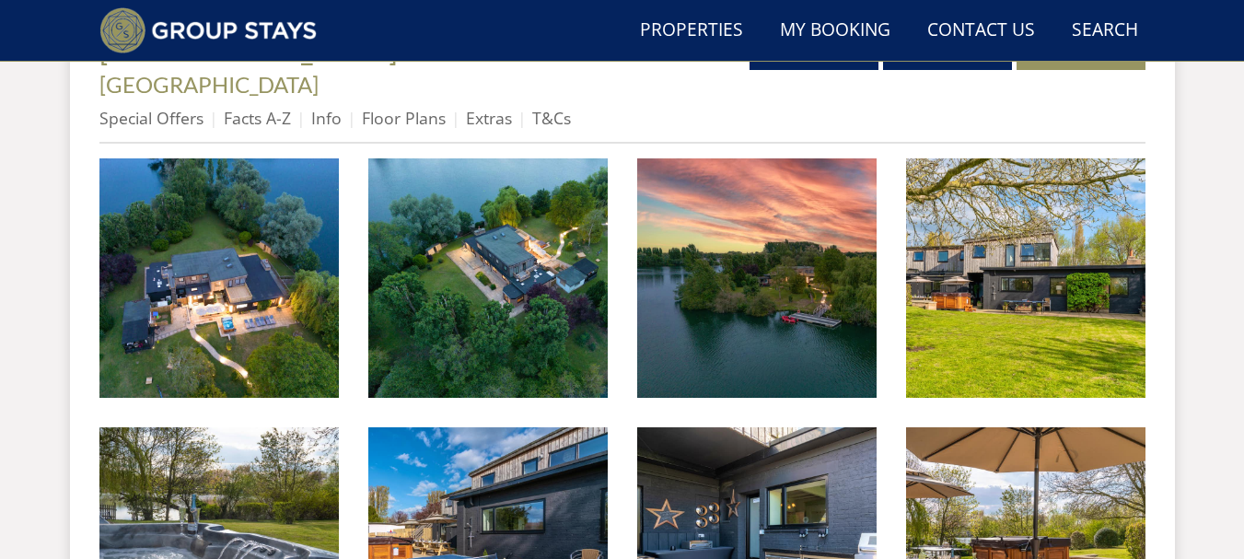
scroll to position [3313, 0]
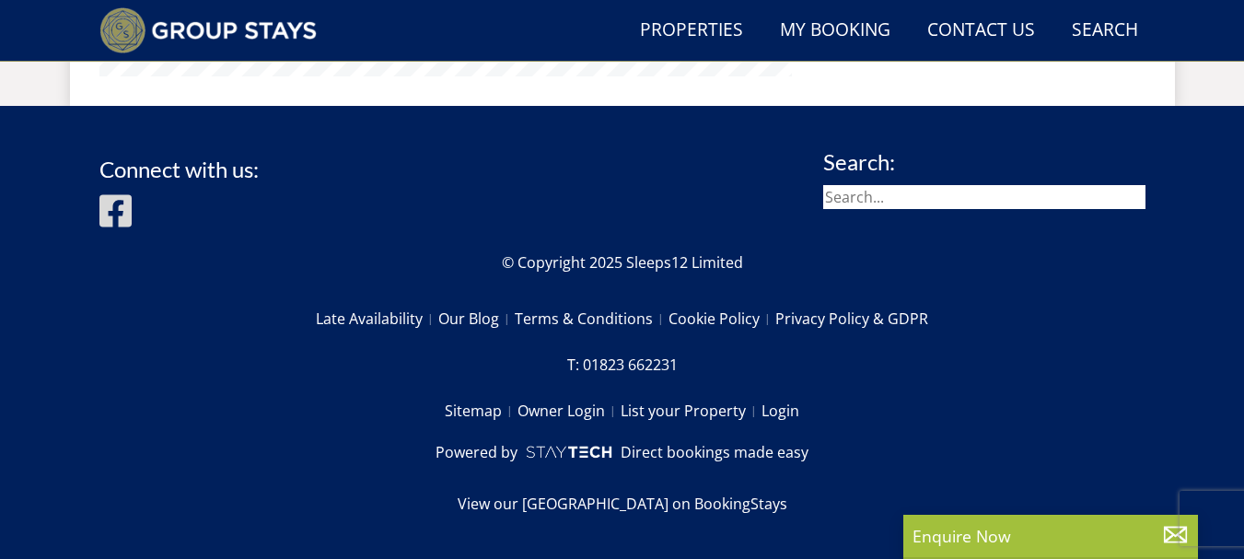
scroll to position [320, 0]
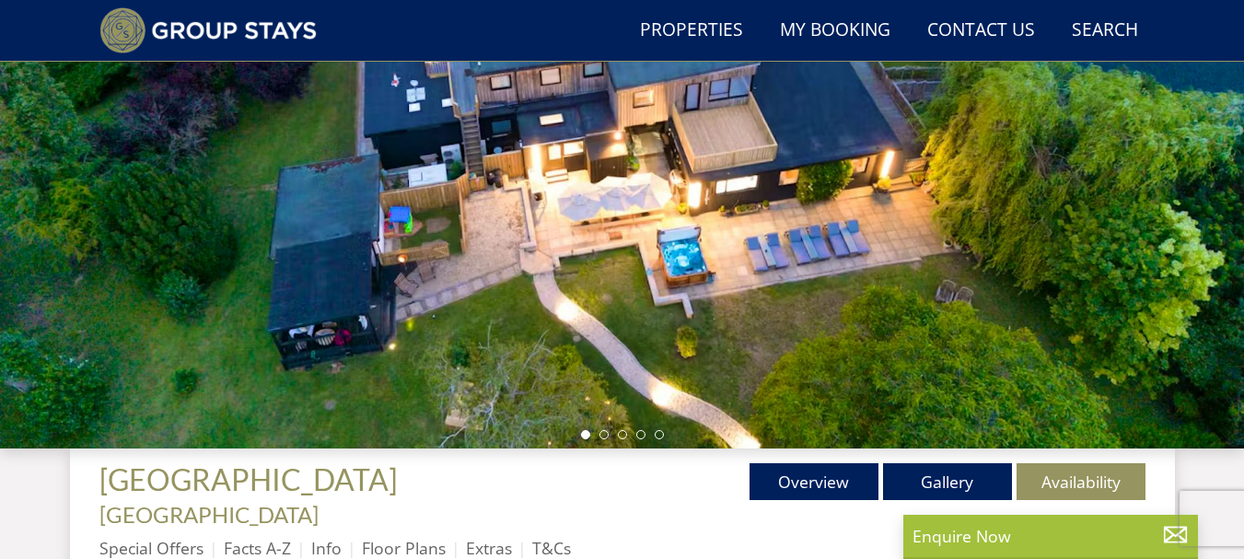
select select "22"
select select "11"
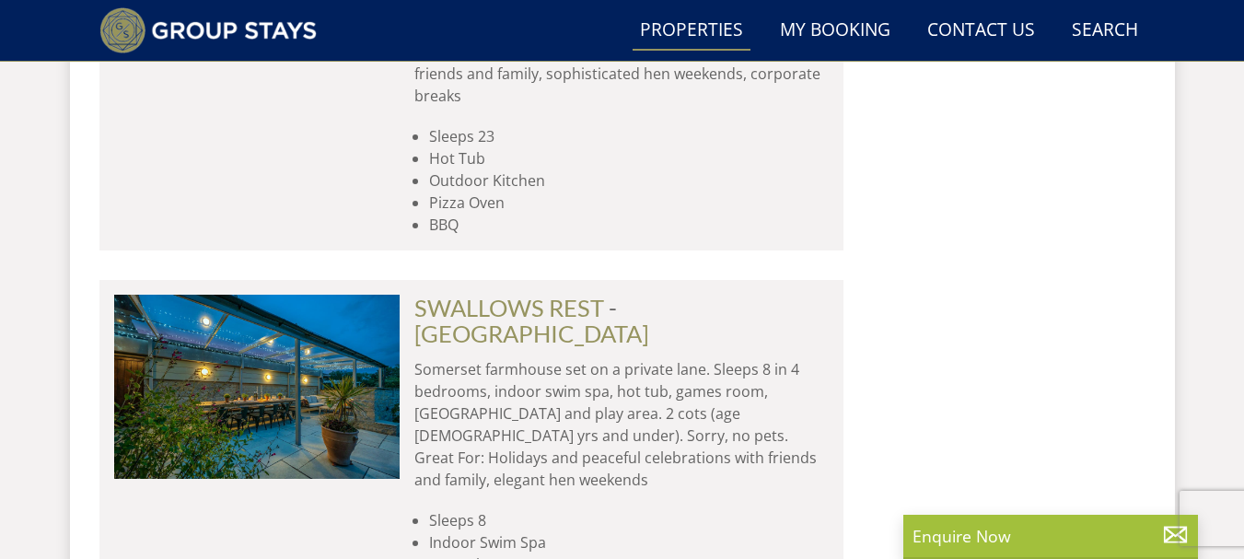
scroll to position [8143, 0]
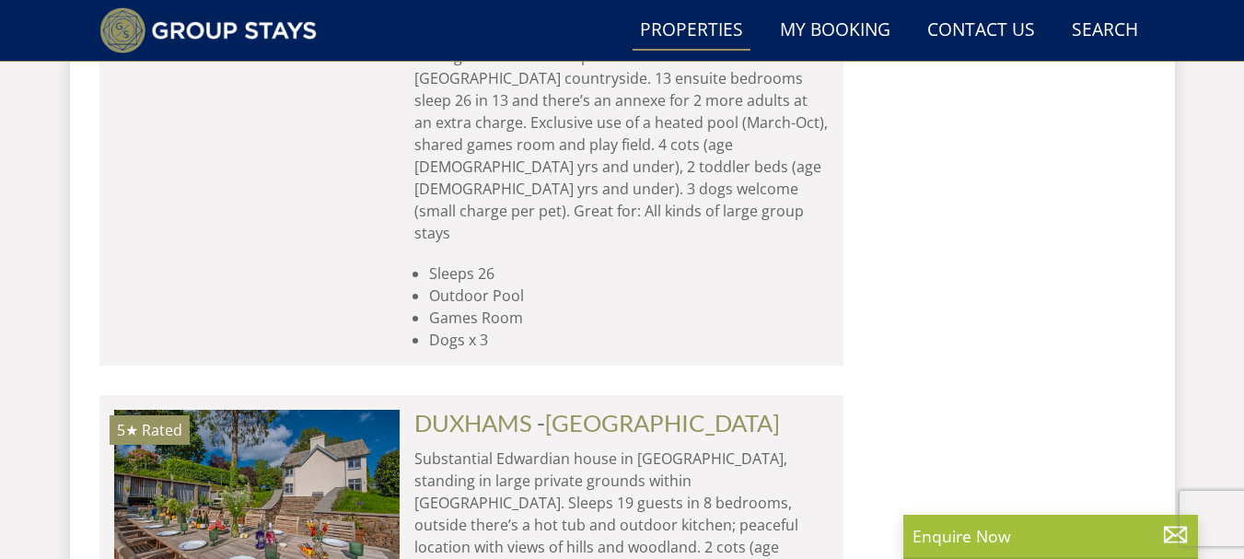
scroll to position [13301, 0]
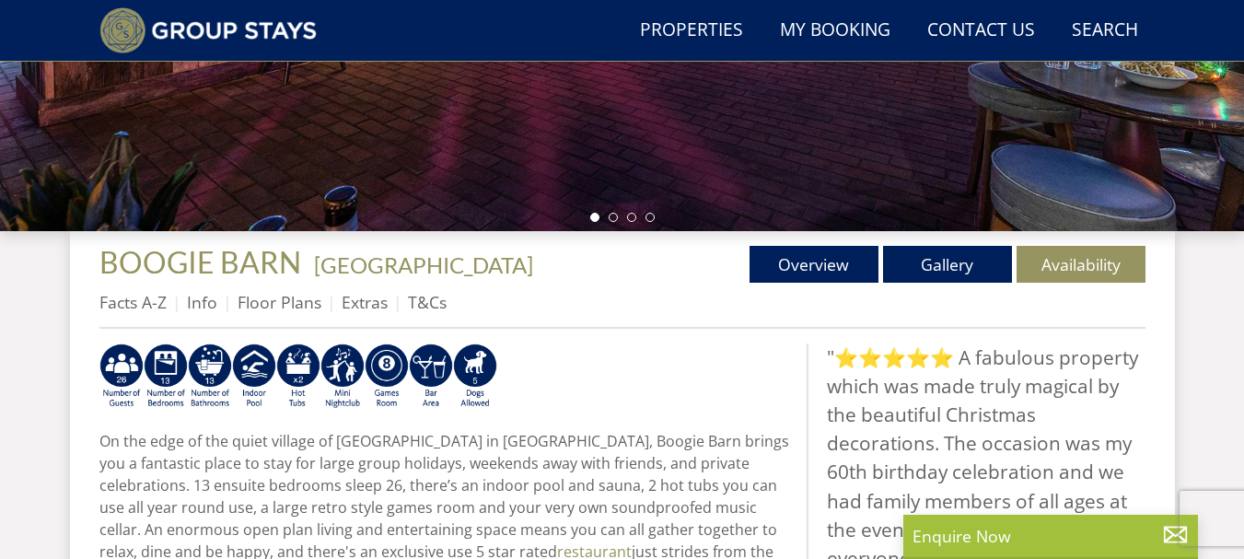
scroll to position [543, 0]
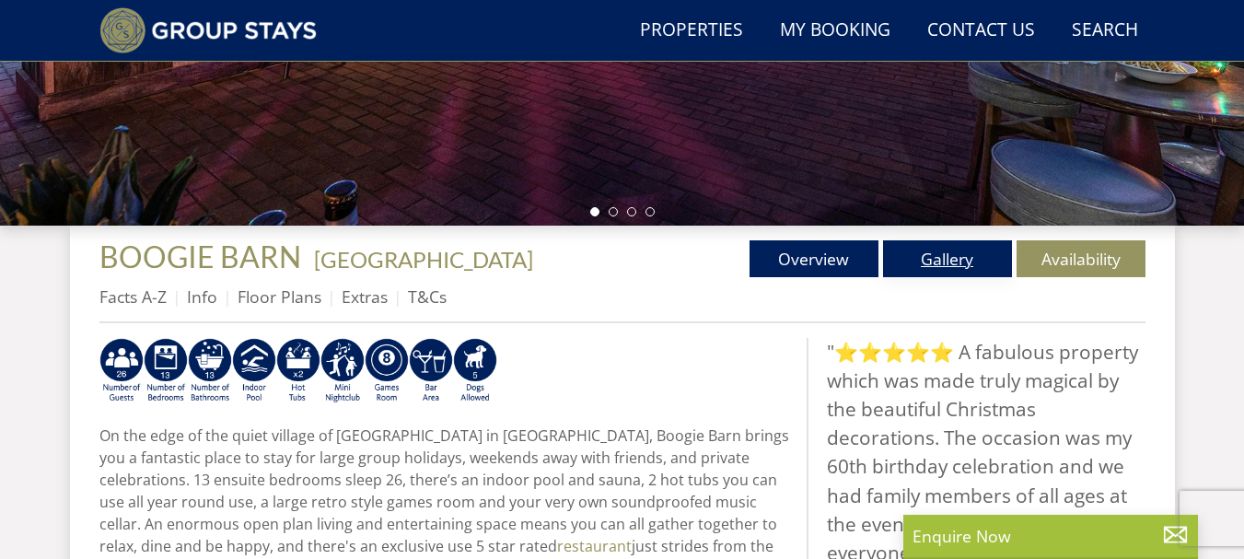
click at [921, 258] on link "Gallery" at bounding box center [947, 258] width 129 height 37
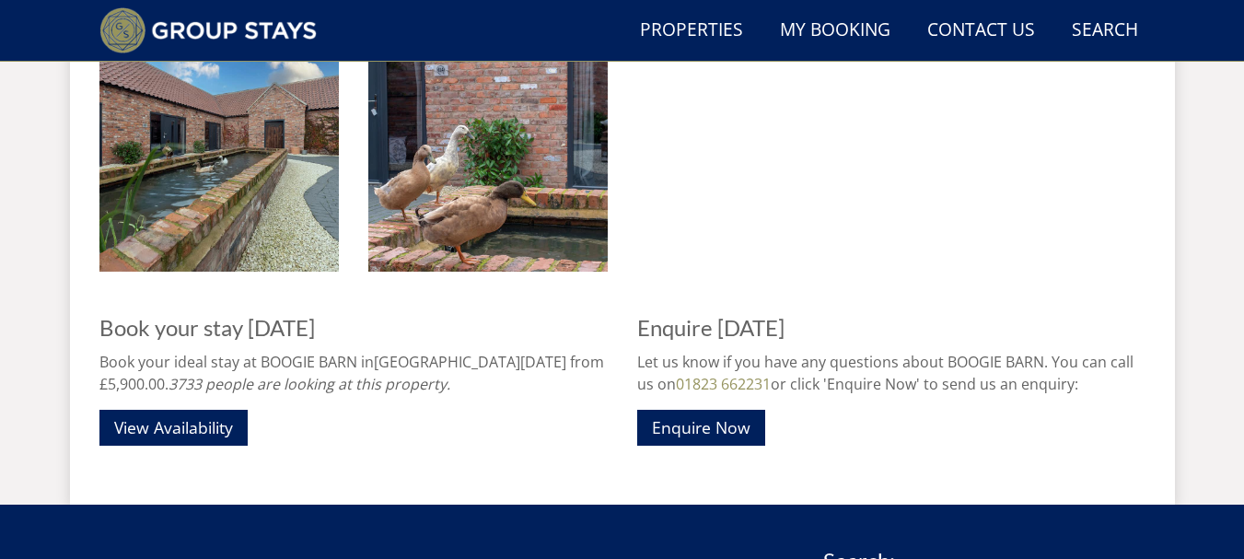
scroll to position [2809, 0]
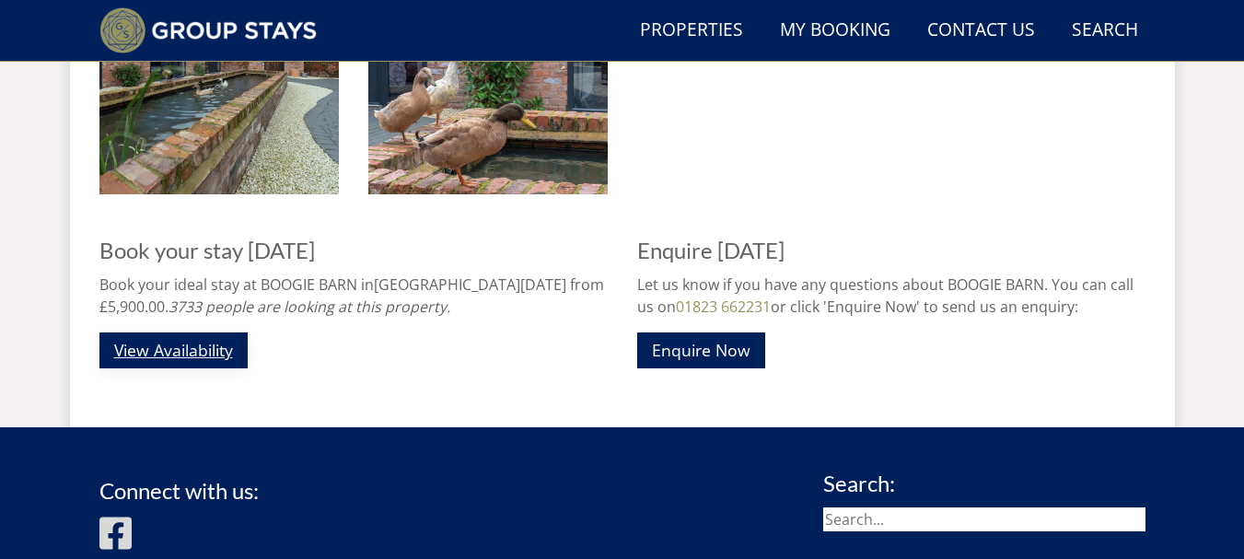
click at [155, 343] on link "View Availability" at bounding box center [173, 350] width 148 height 36
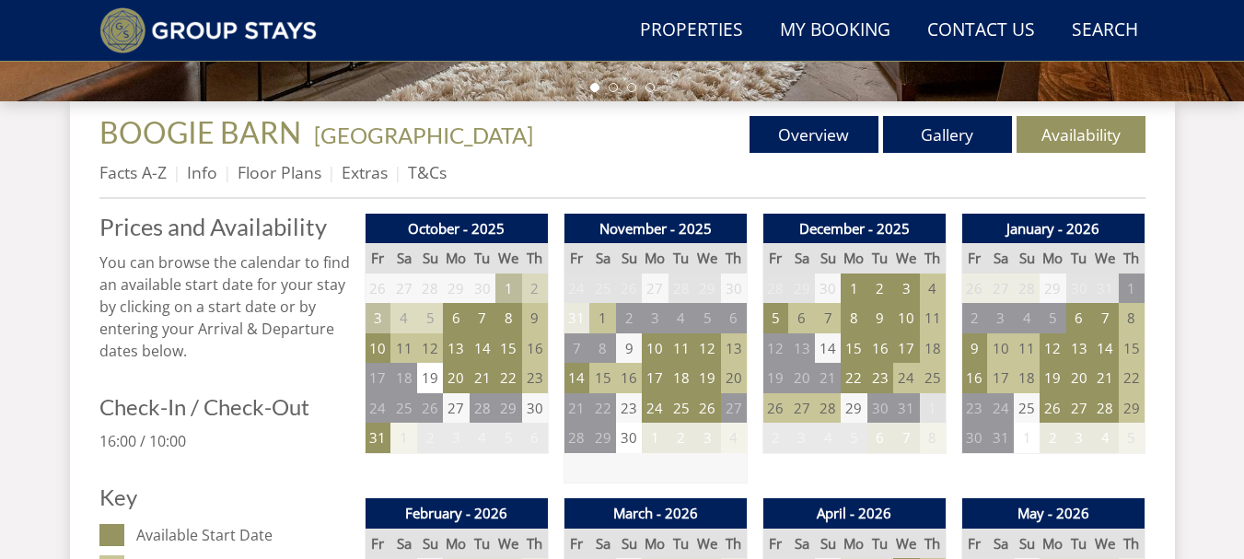
scroll to position [682, 0]
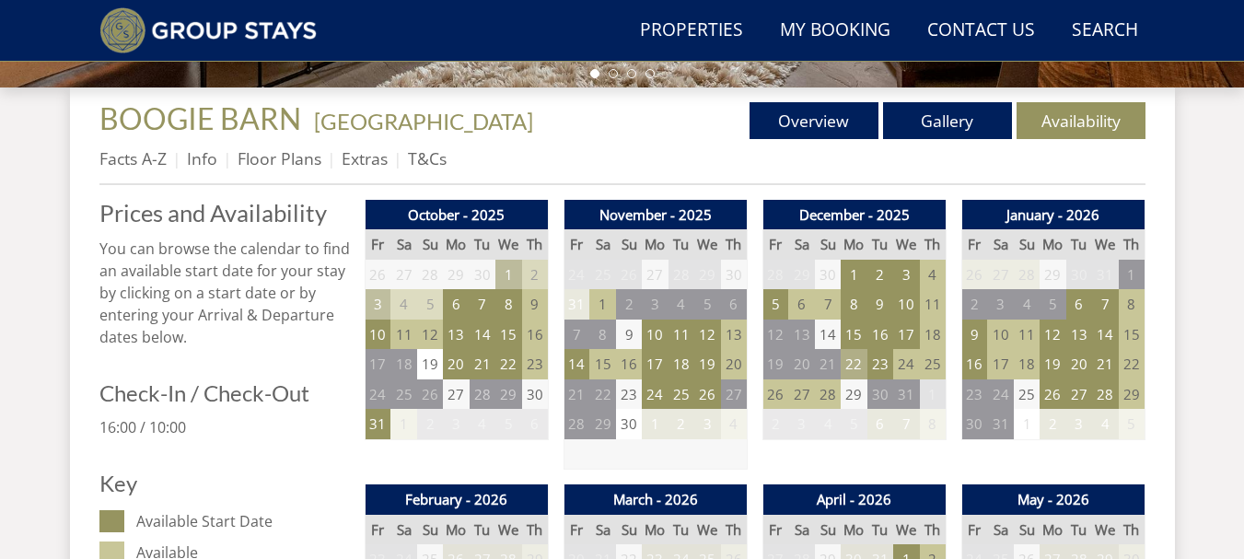
click at [850, 364] on td "22" at bounding box center [854, 364] width 26 height 30
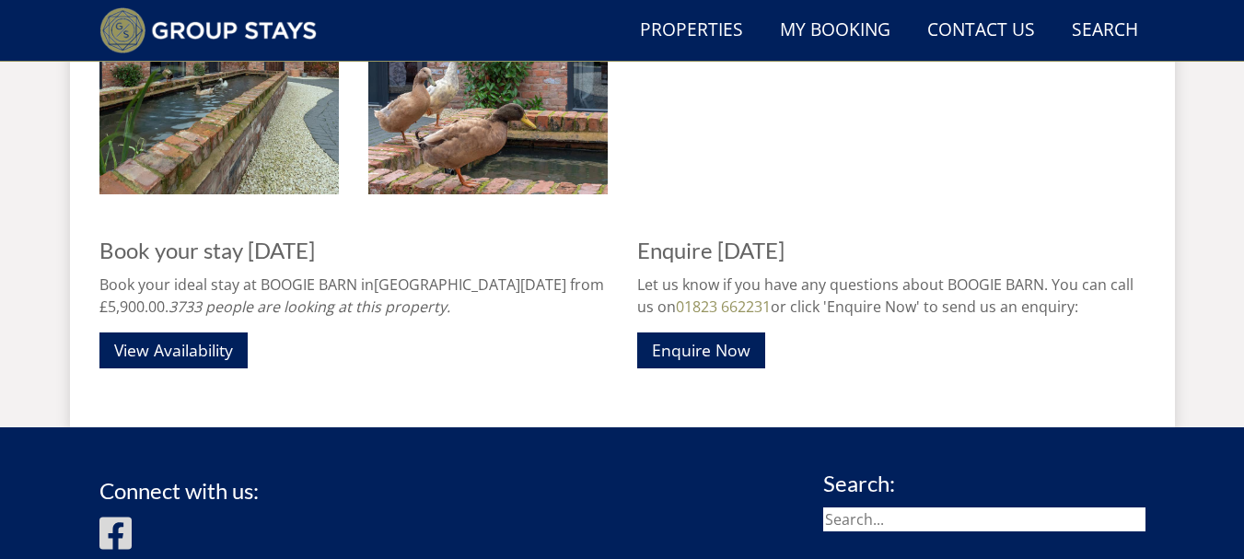
scroll to position [543, 0]
